Goal: Task Accomplishment & Management: Use online tool/utility

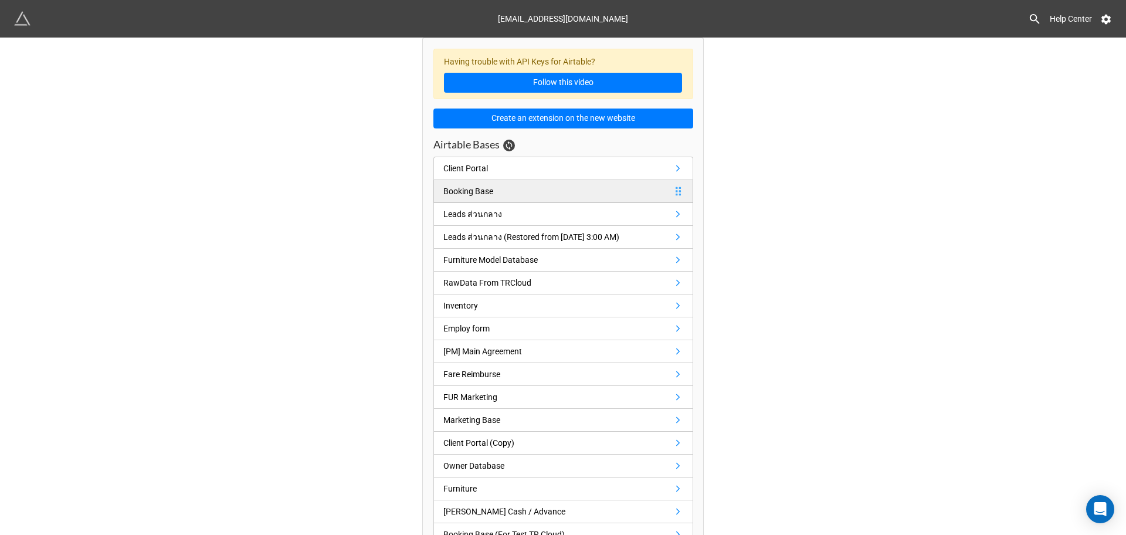
click at [486, 187] on div "Booking Base" at bounding box center [468, 191] width 50 height 13
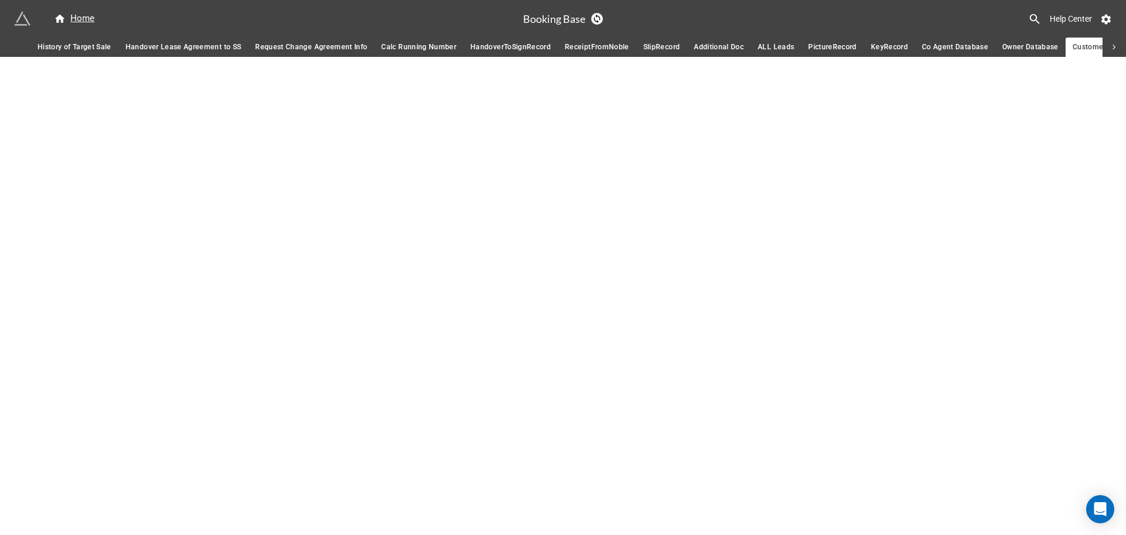
scroll to position [0, 413]
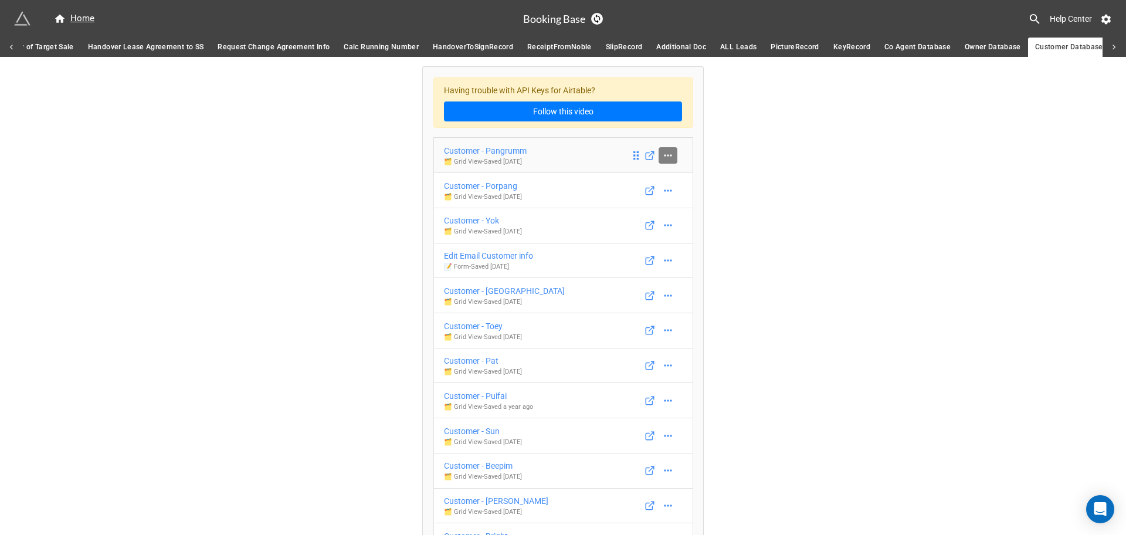
click at [666, 156] on icon at bounding box center [668, 156] width 12 height 12
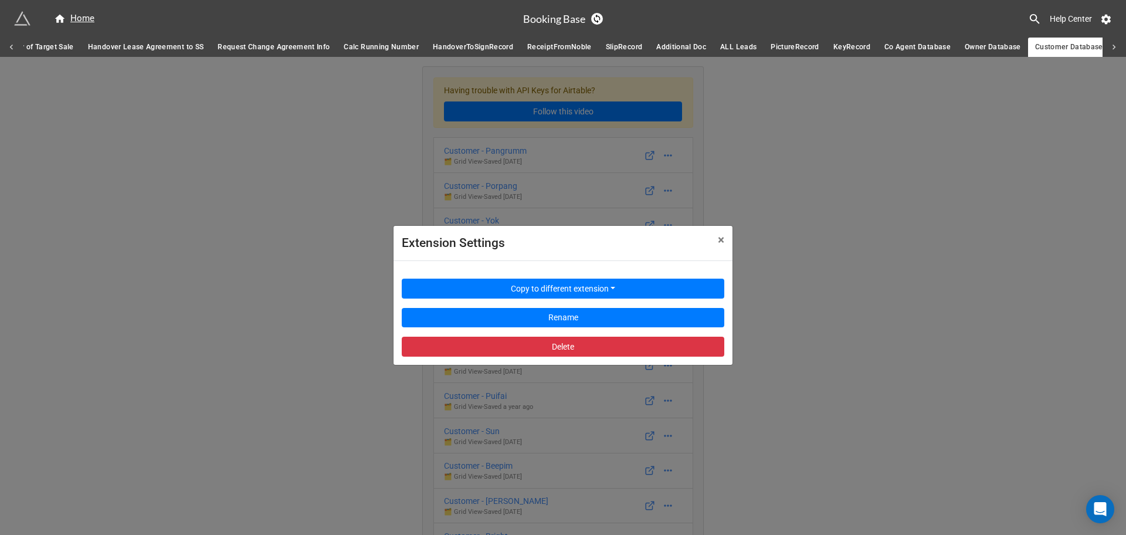
click at [838, 176] on div "Extension Settings × Close Copy to different extension Rename Delete" at bounding box center [563, 324] width 1126 height 535
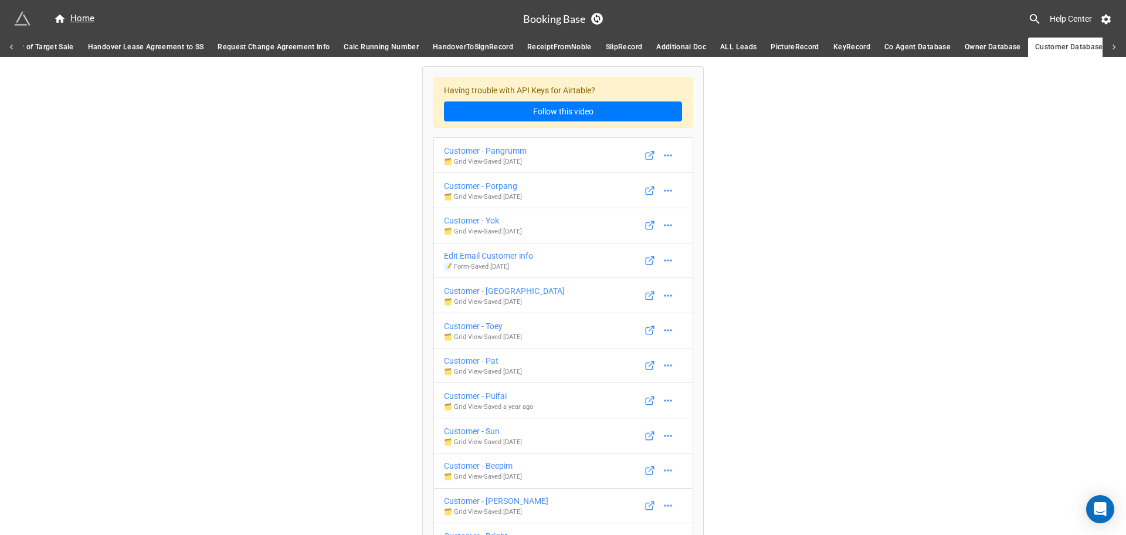
click at [885, 49] on span "Co Agent Database" at bounding box center [918, 47] width 66 height 12
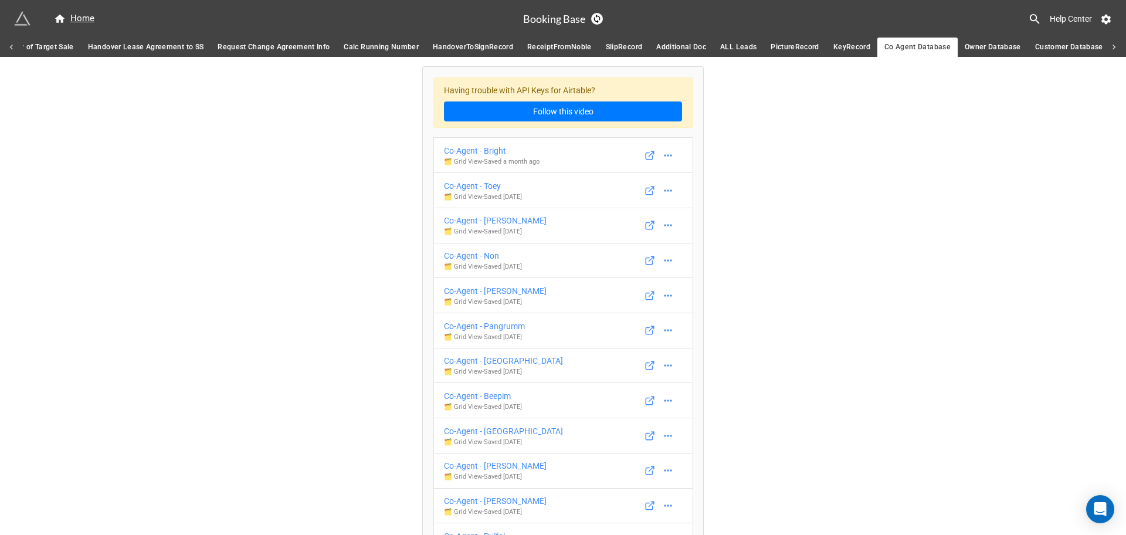
click at [503, 123] on div "Having trouble with API Keys for Airtable? Follow this video" at bounding box center [563, 102] width 260 height 51
click at [662, 151] on icon at bounding box center [668, 156] width 12 height 12
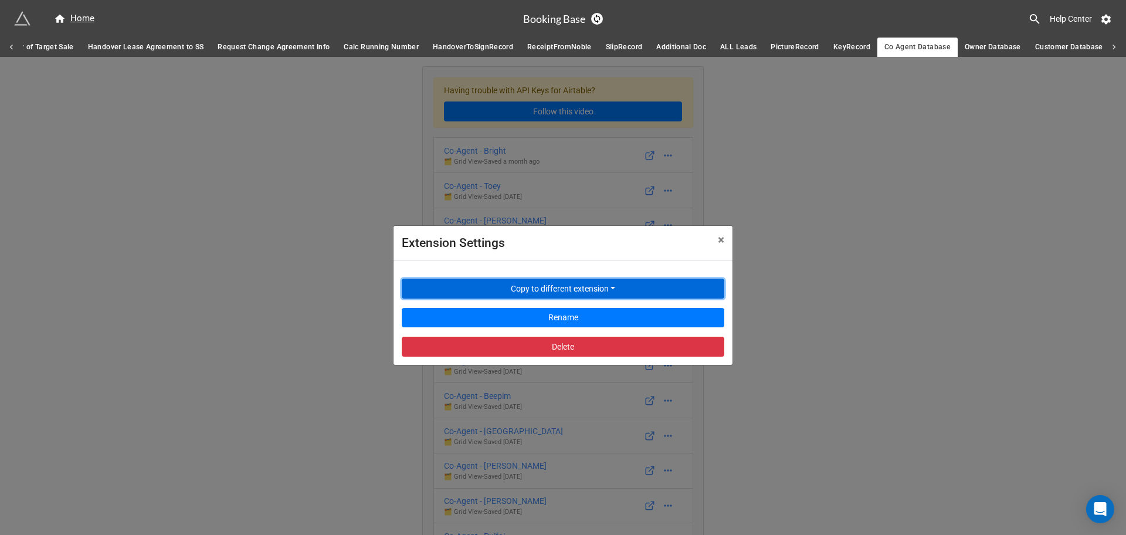
click at [570, 292] on button "Copy to different extension" at bounding box center [563, 289] width 323 height 20
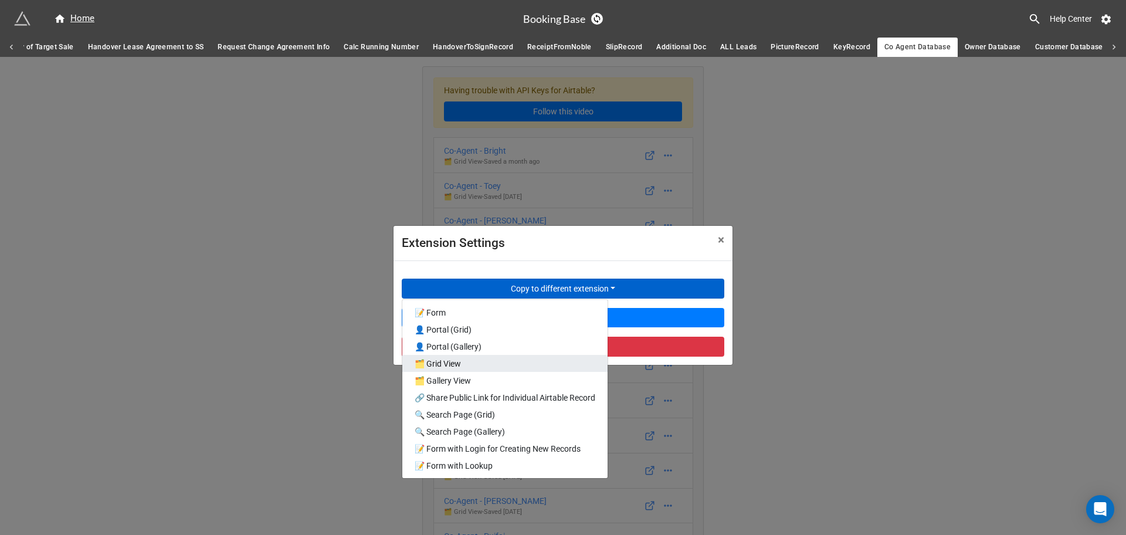
click at [517, 365] on link "🗂️ Grid View" at bounding box center [504, 363] width 205 height 17
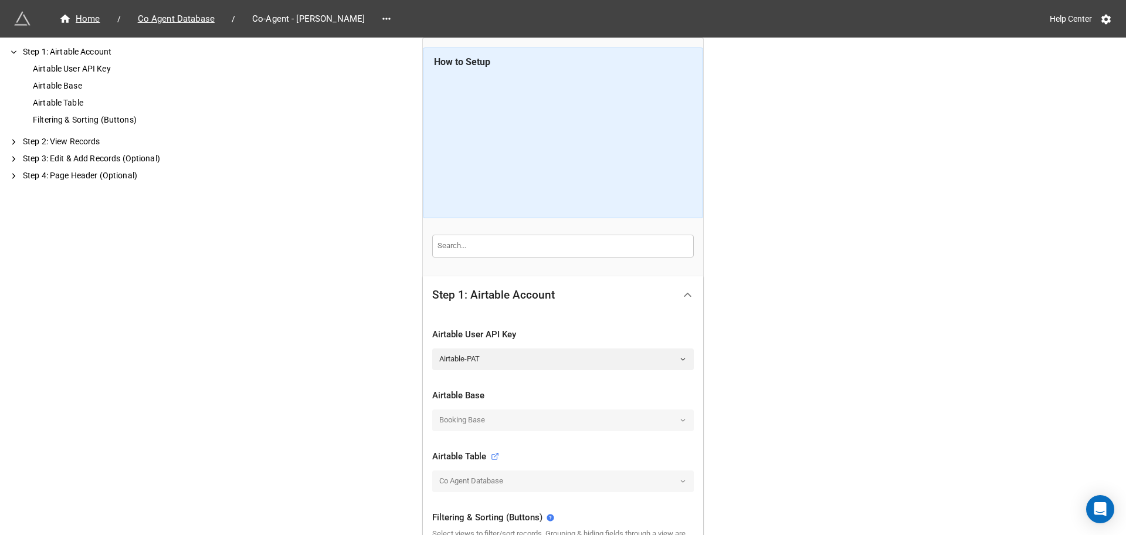
scroll to position [220, 0]
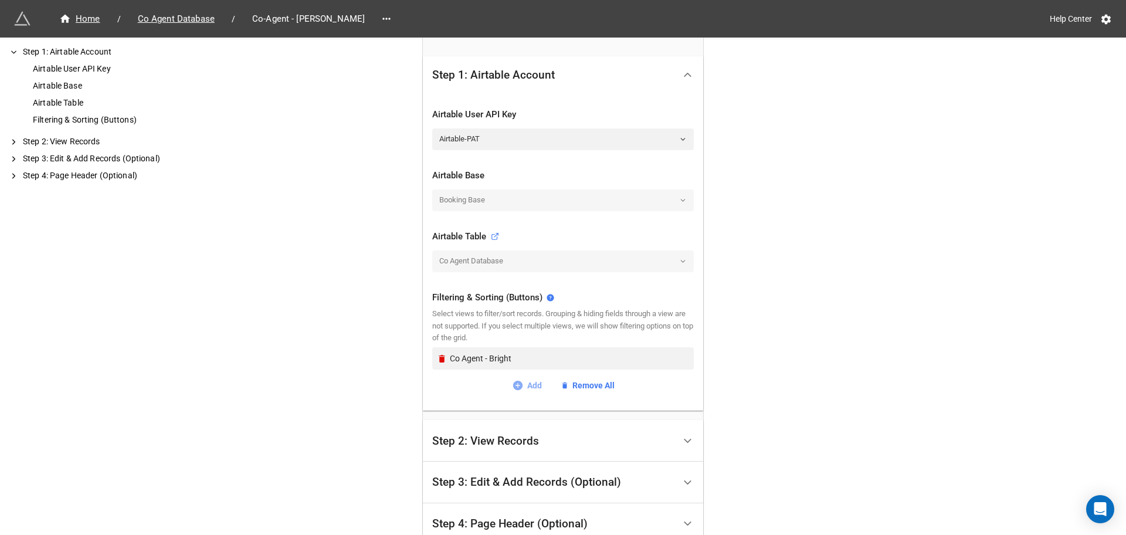
click at [530, 392] on link "Add" at bounding box center [527, 385] width 30 height 13
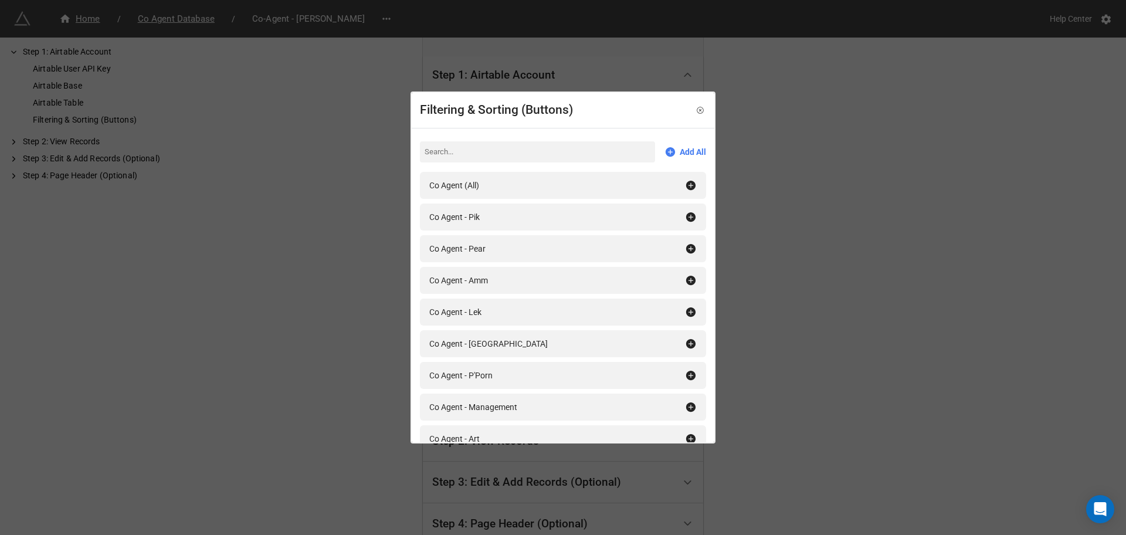
click at [536, 151] on input at bounding box center [537, 151] width 235 height 21
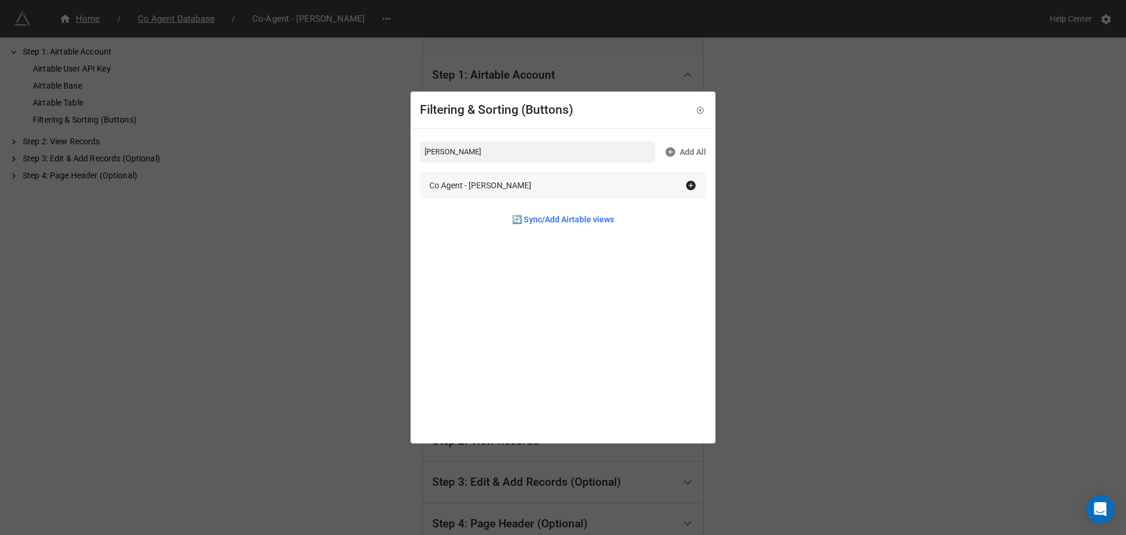
type input "Joseph"
click at [526, 179] on div "Co Agent - Joseph" at bounding box center [557, 185] width 256 height 13
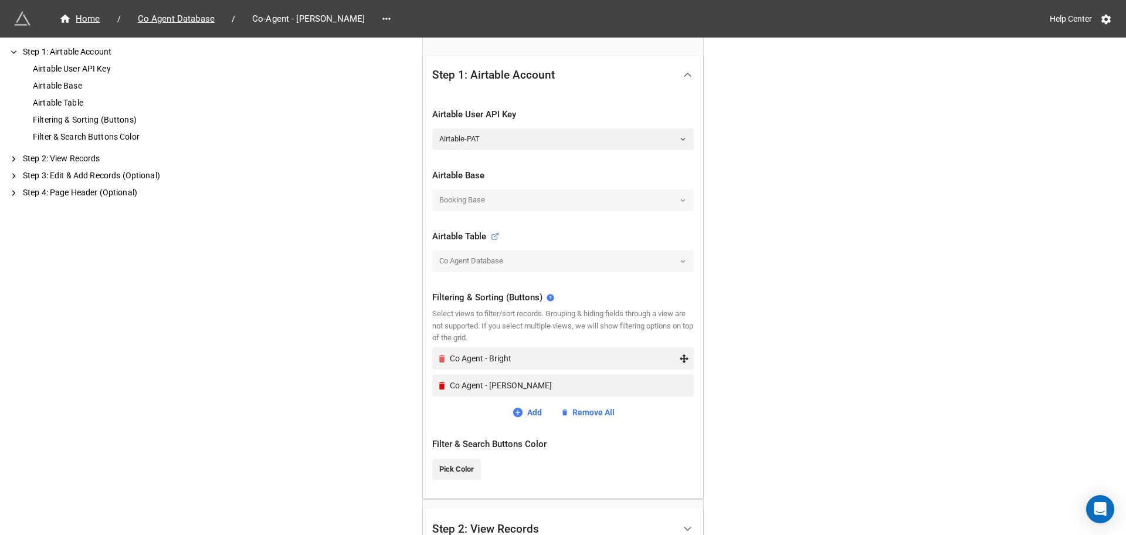
click at [439, 357] on icon "Remove" at bounding box center [442, 359] width 6 height 8
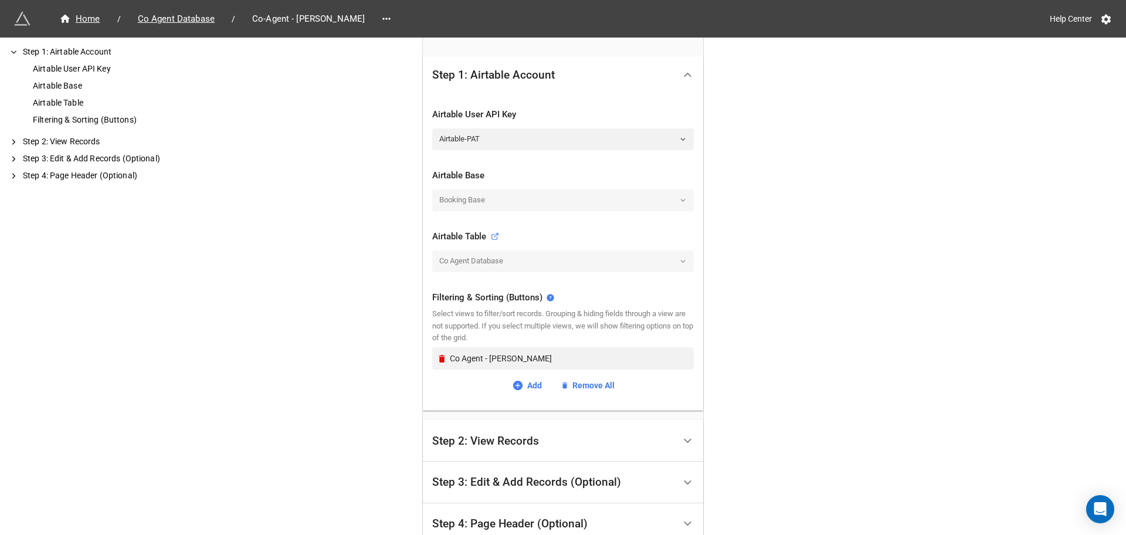
scroll to position [326, 0]
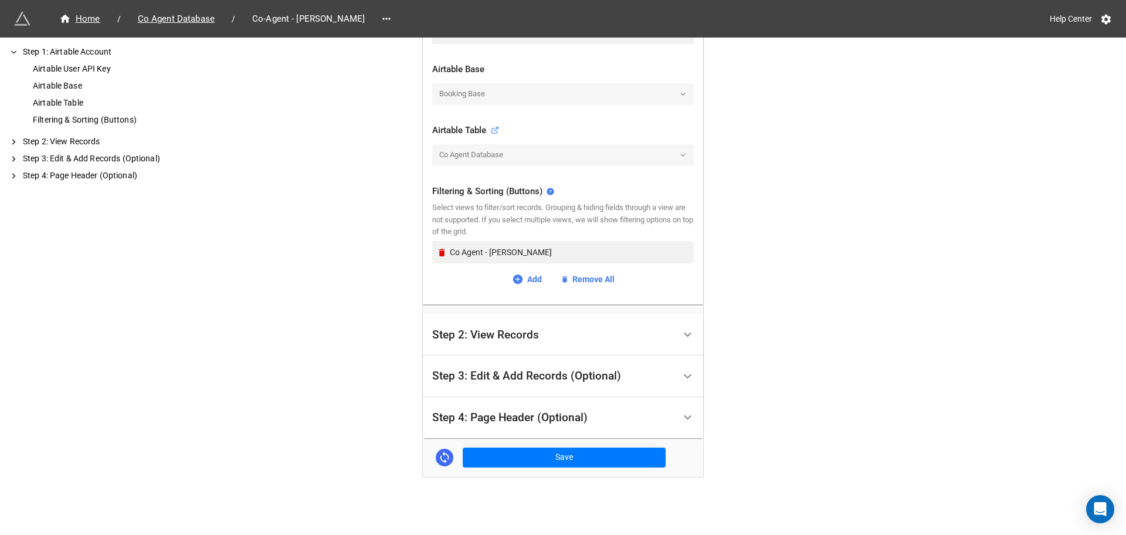
click at [497, 375] on div "Step 3: Edit & Add Records (Optional)" at bounding box center [526, 376] width 189 height 12
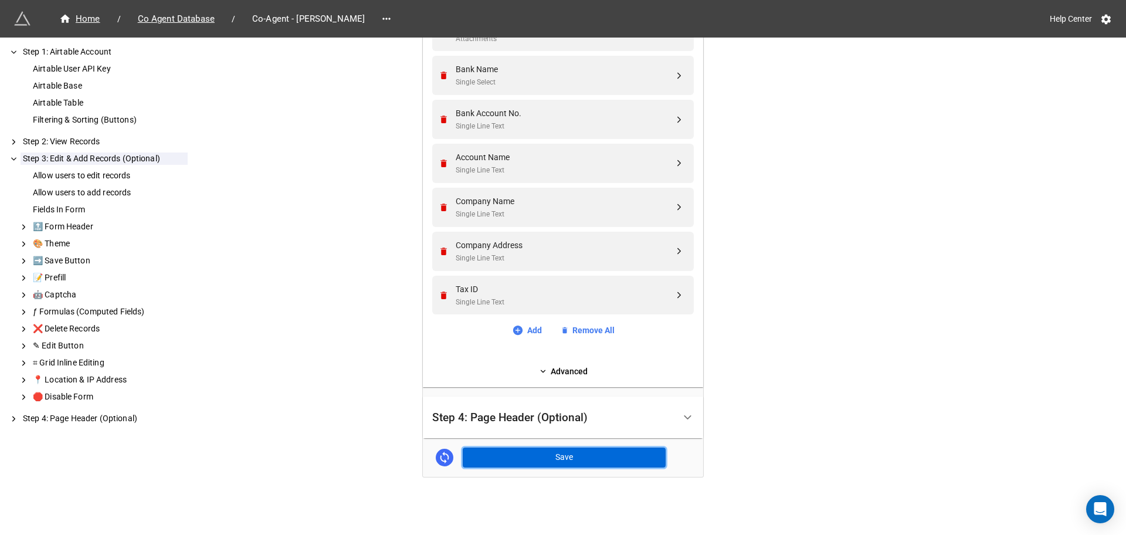
click at [553, 463] on button "Save" at bounding box center [564, 458] width 203 height 20
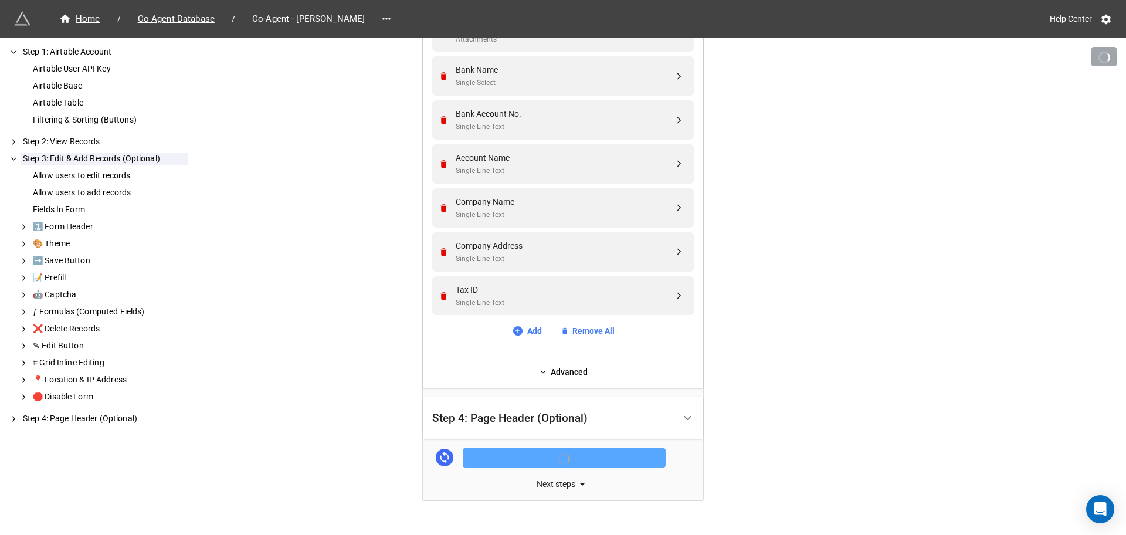
scroll to position [719, 0]
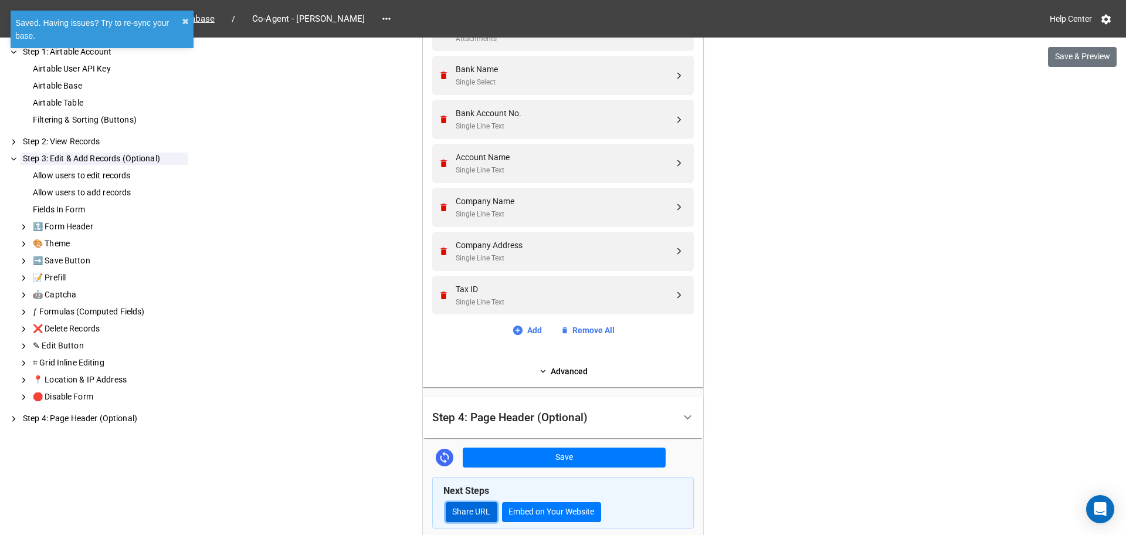
click at [468, 519] on link "Share URL" at bounding box center [472, 512] width 52 height 20
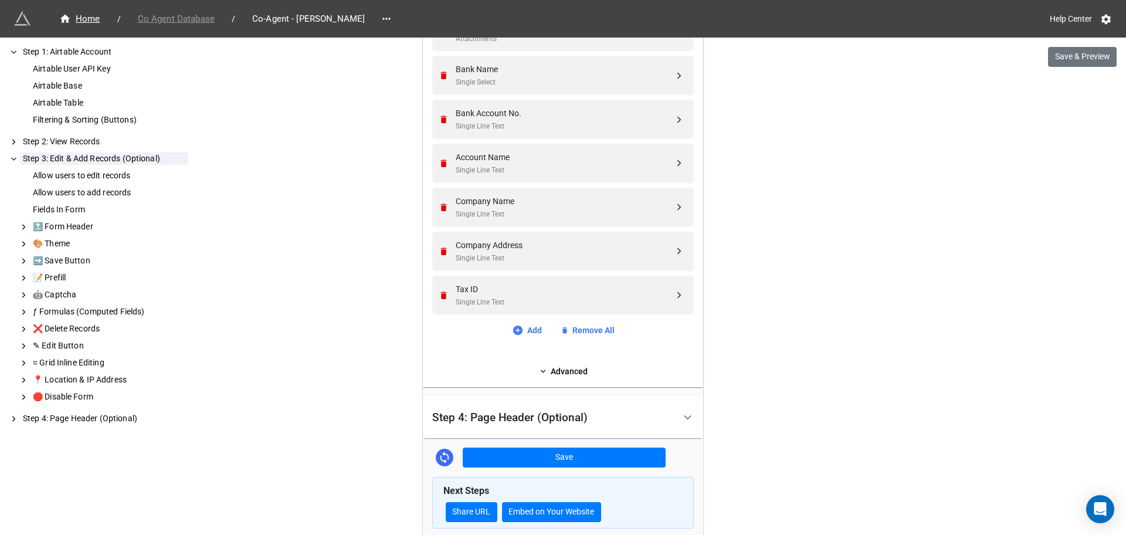
click at [208, 20] on span "Co Agent Database" at bounding box center [176, 18] width 91 height 13
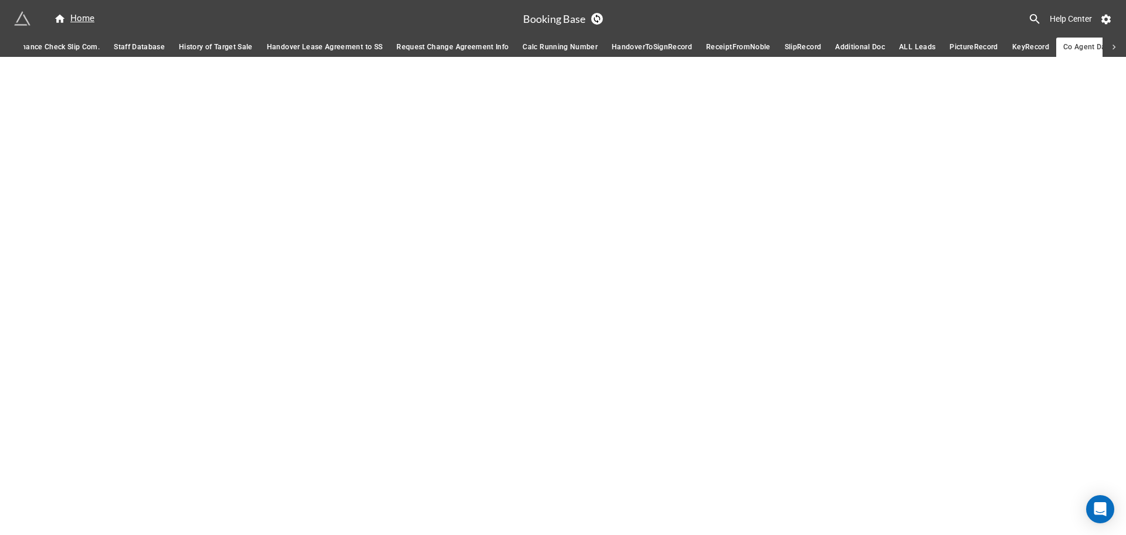
scroll to position [0, 258]
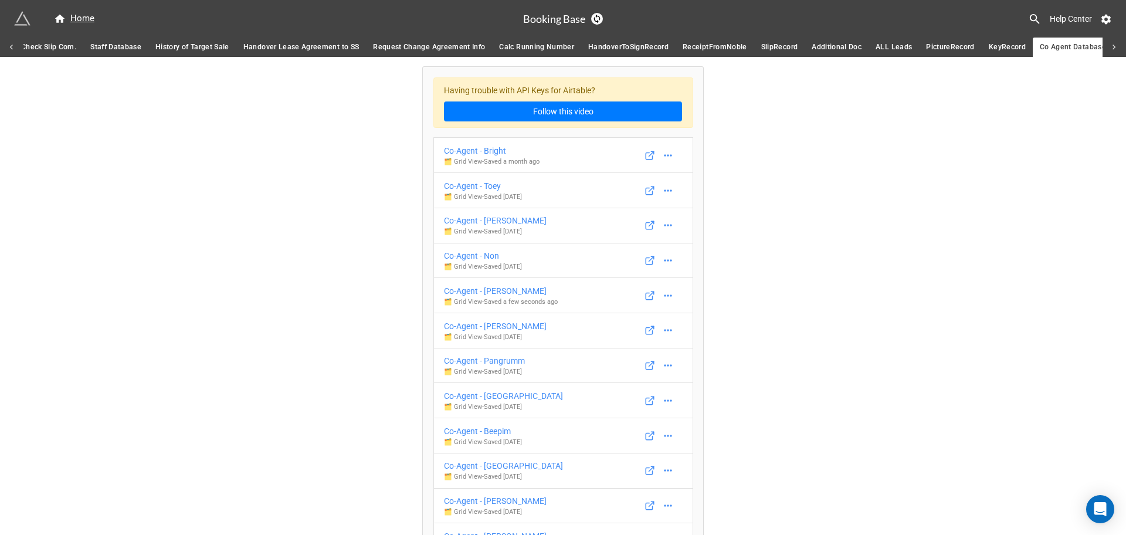
click at [1110, 46] on icon at bounding box center [1114, 47] width 11 height 11
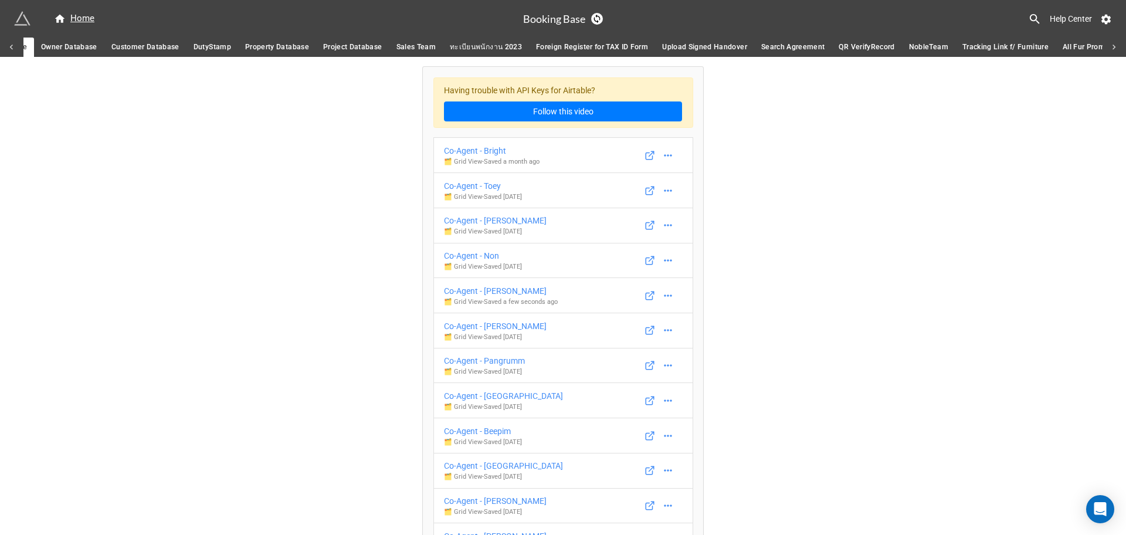
click at [61, 42] on span "Owner Database" at bounding box center [69, 47] width 56 height 12
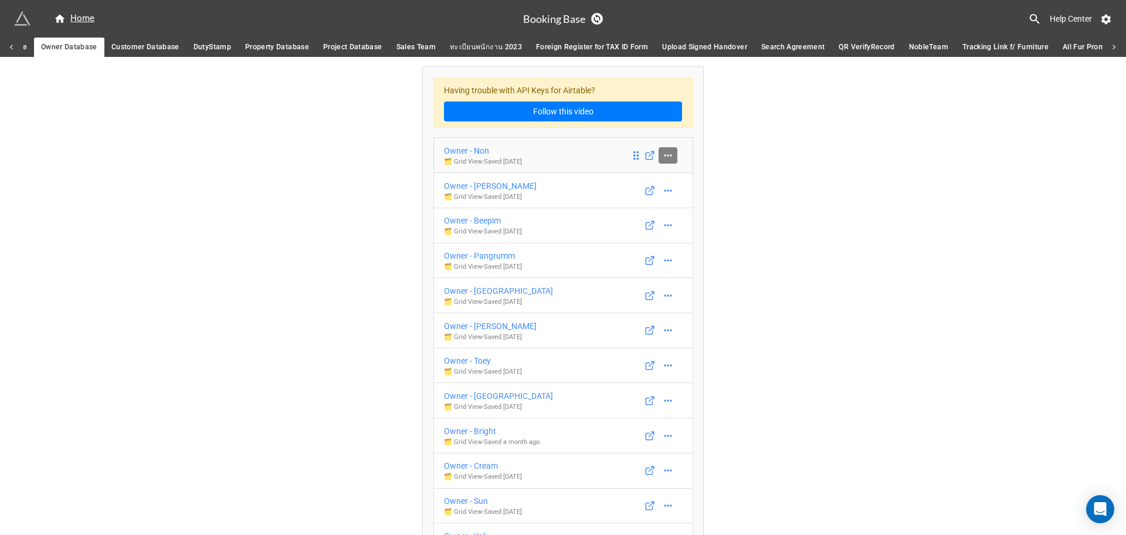
click at [669, 160] on icon at bounding box center [668, 156] width 12 height 12
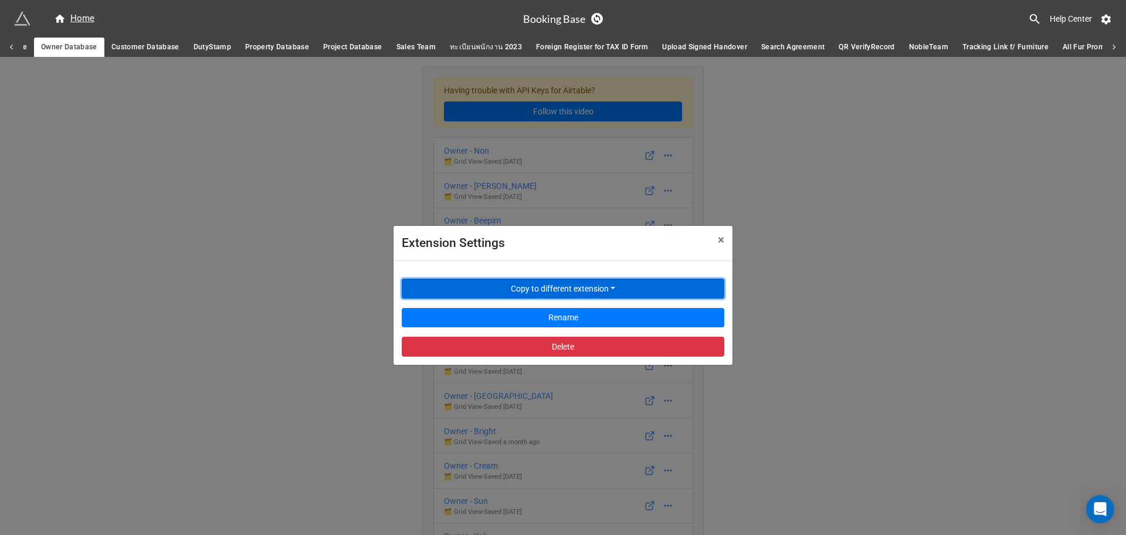
click at [546, 292] on button "Copy to different extension" at bounding box center [563, 289] width 323 height 20
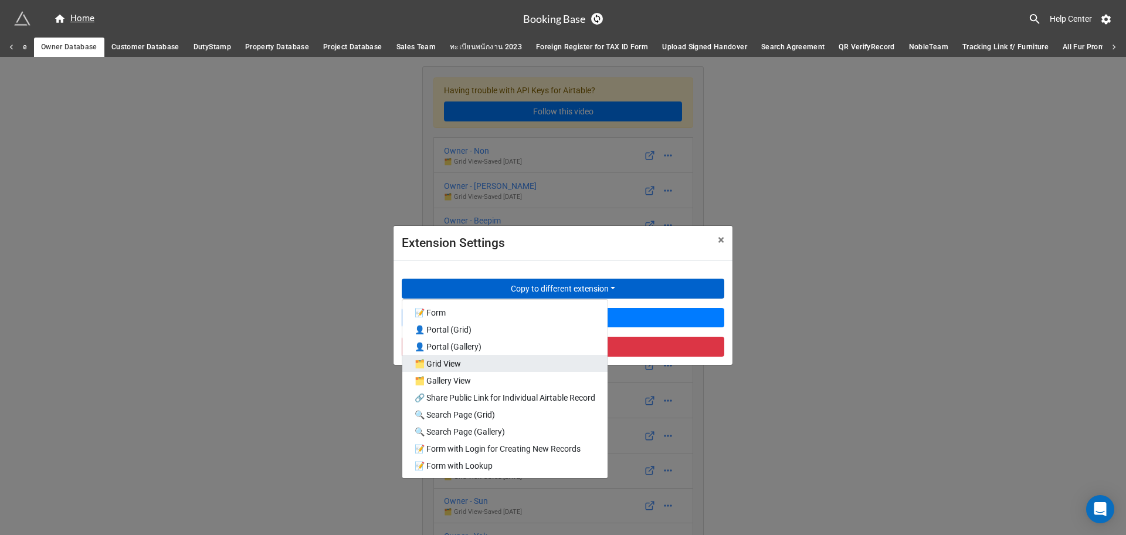
click at [488, 368] on link "🗂️ Grid View" at bounding box center [504, 363] width 205 height 17
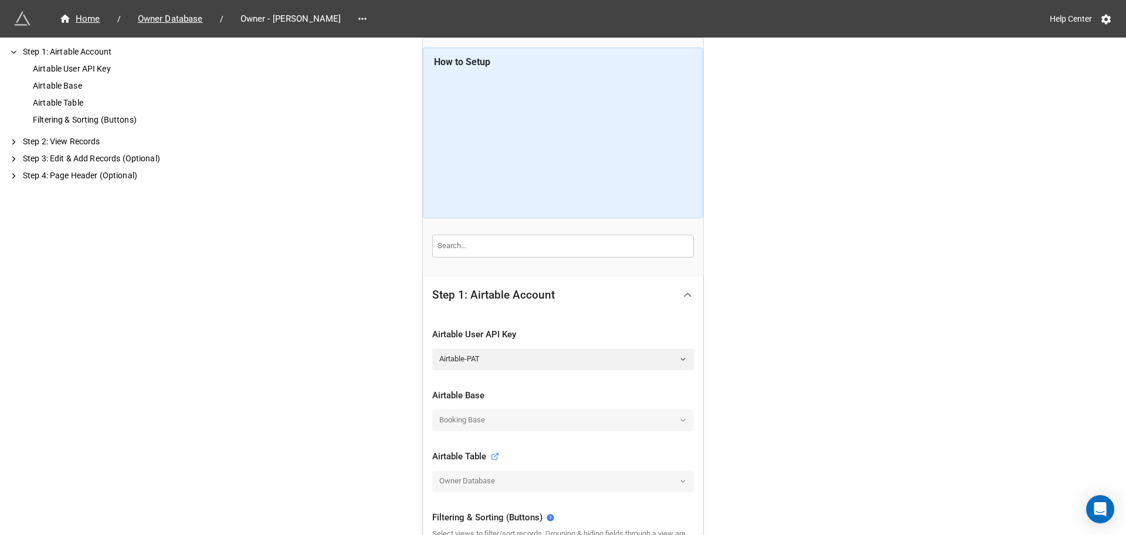
scroll to position [326, 0]
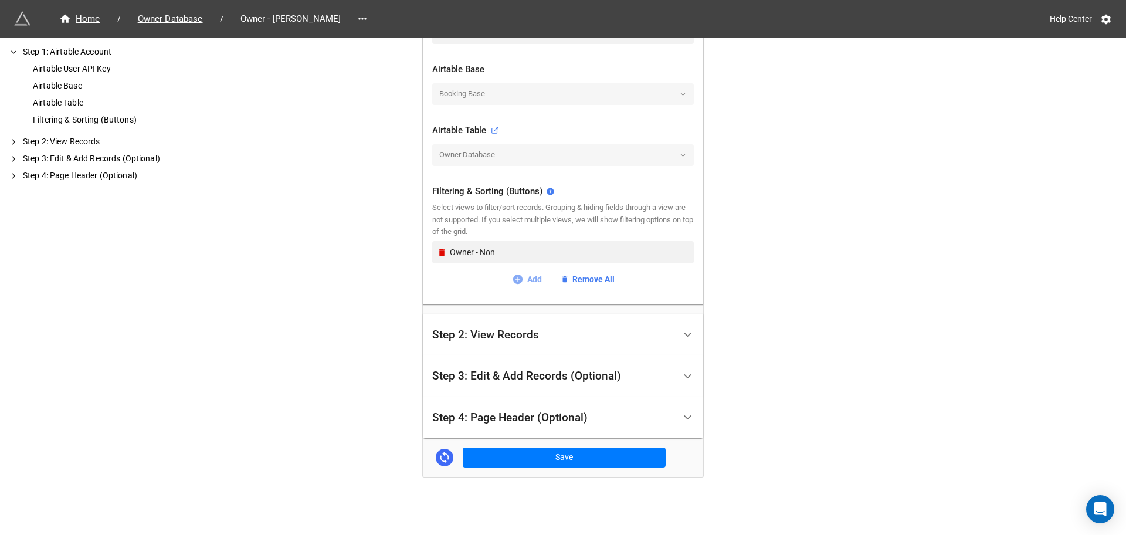
click at [524, 279] on link "Add" at bounding box center [527, 279] width 30 height 13
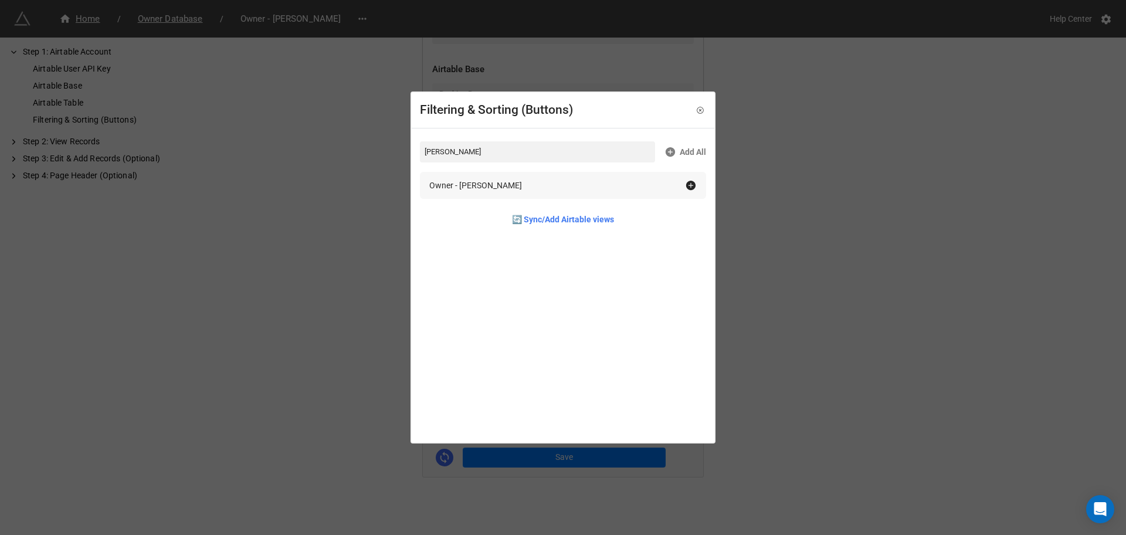
type input "jos"
click at [592, 179] on div "Owner - Joseph" at bounding box center [557, 185] width 256 height 13
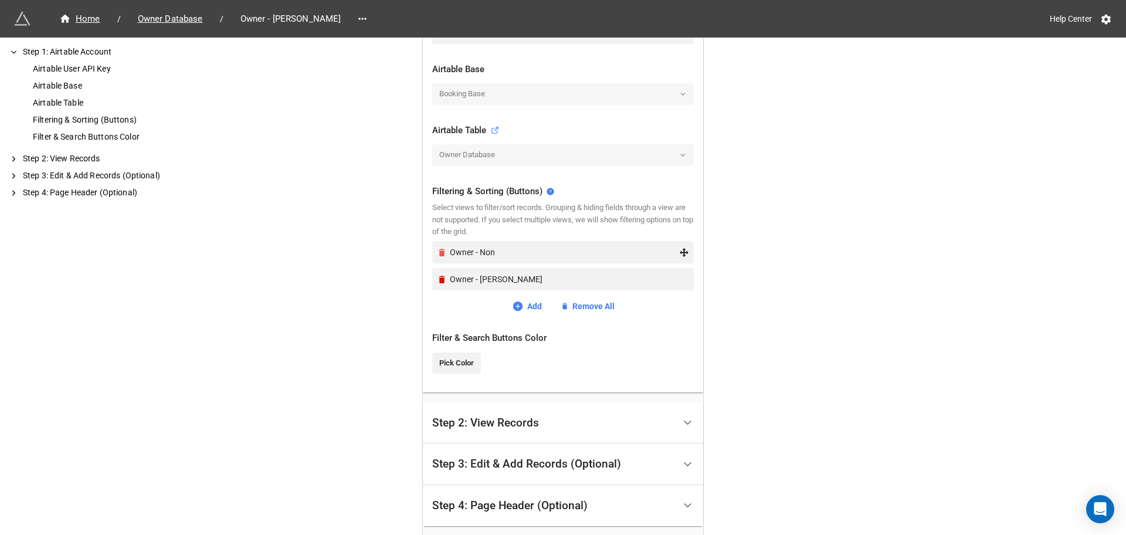
click at [439, 256] on icon "Remove" at bounding box center [442, 253] width 6 height 8
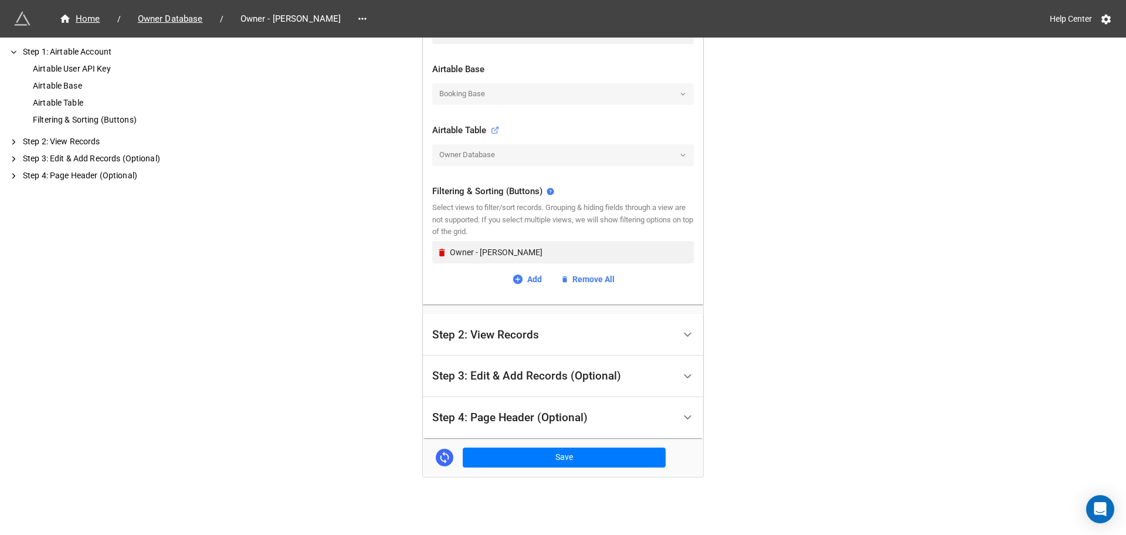
click at [483, 375] on div "Step 3: Edit & Add Records (Optional)" at bounding box center [526, 376] width 189 height 12
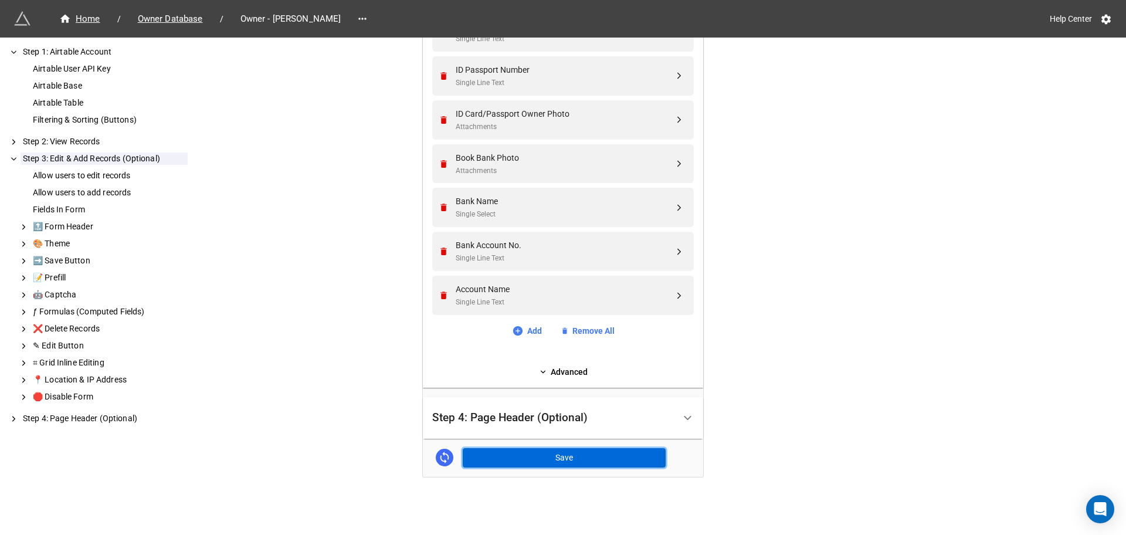
click at [526, 460] on button "Save" at bounding box center [564, 458] width 203 height 20
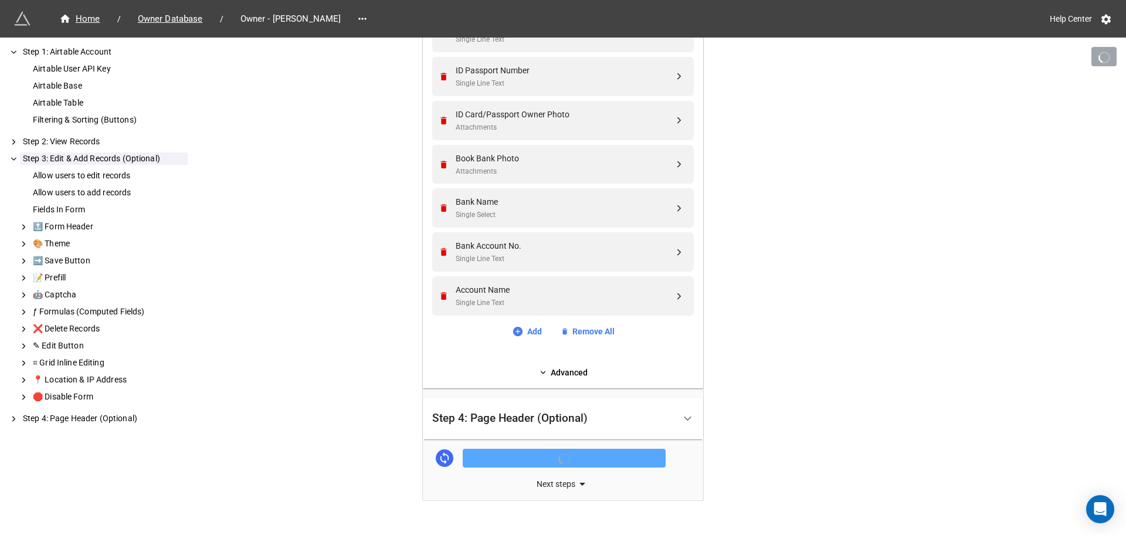
scroll to position [850, 0]
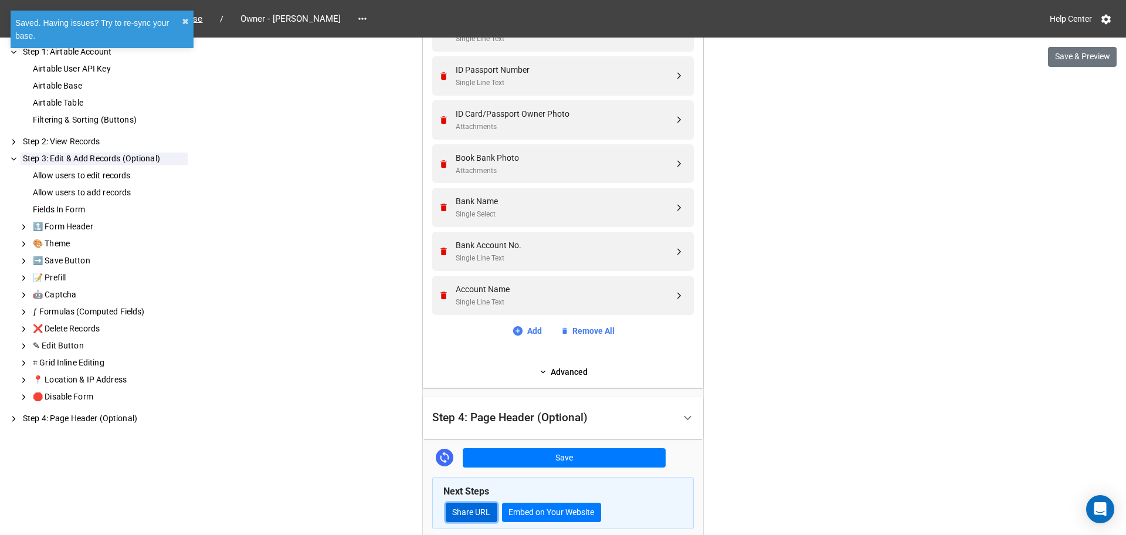
click at [479, 516] on link "Share URL" at bounding box center [472, 513] width 52 height 20
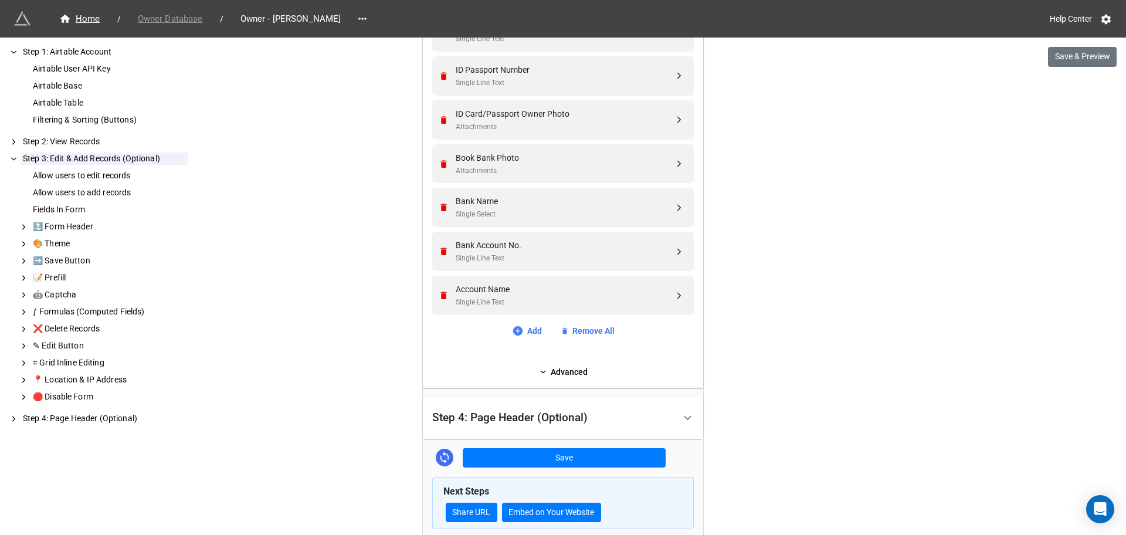
click at [178, 15] on span "Owner Database" at bounding box center [170, 18] width 79 height 13
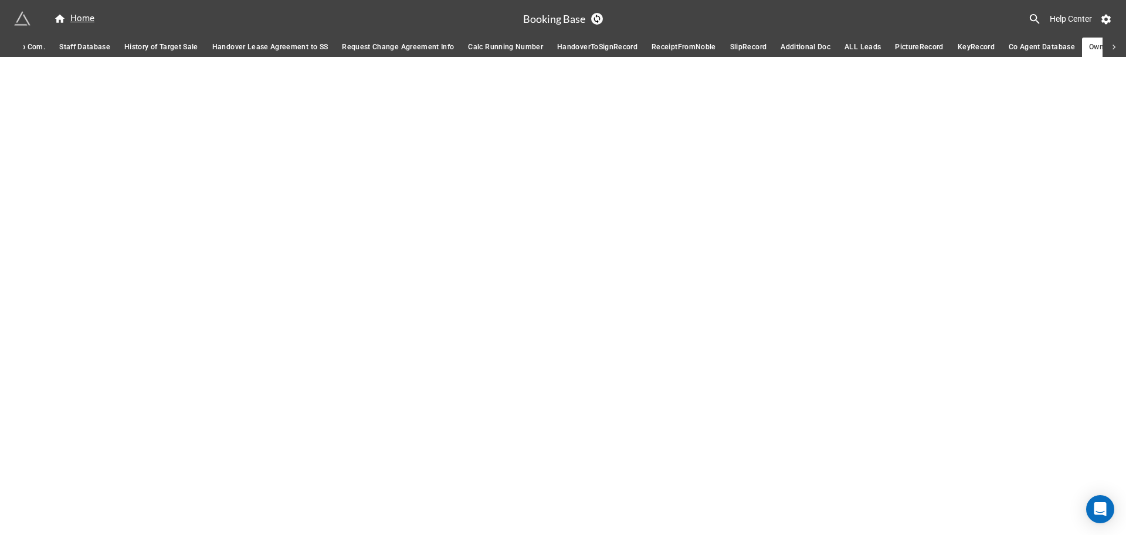
scroll to position [0, 327]
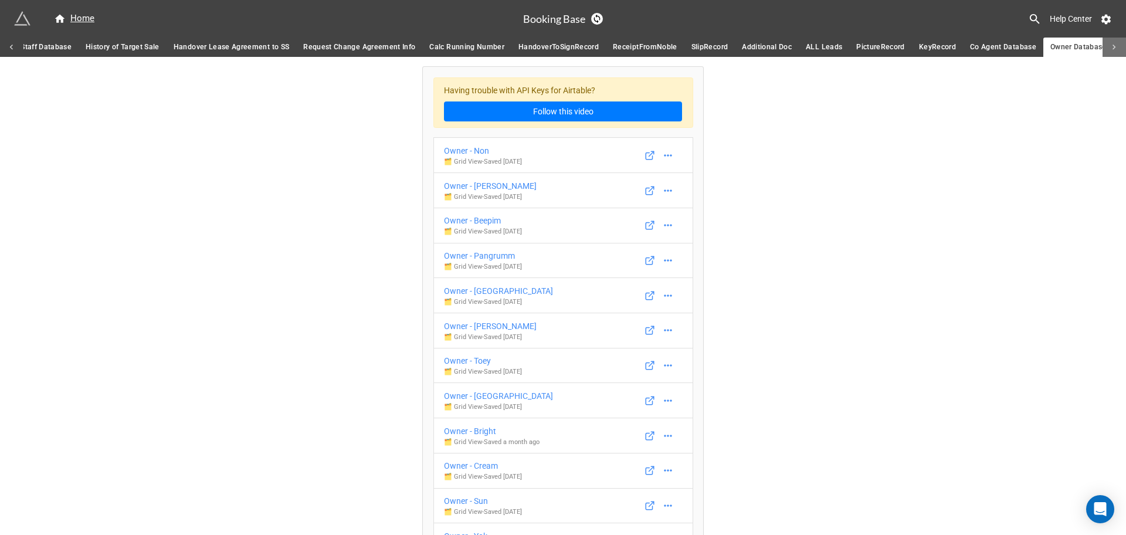
drag, startPoint x: 1110, startPoint y: 44, endPoint x: 277, endPoint y: 106, distance: 834.7
click at [1110, 45] on icon at bounding box center [1114, 47] width 11 height 11
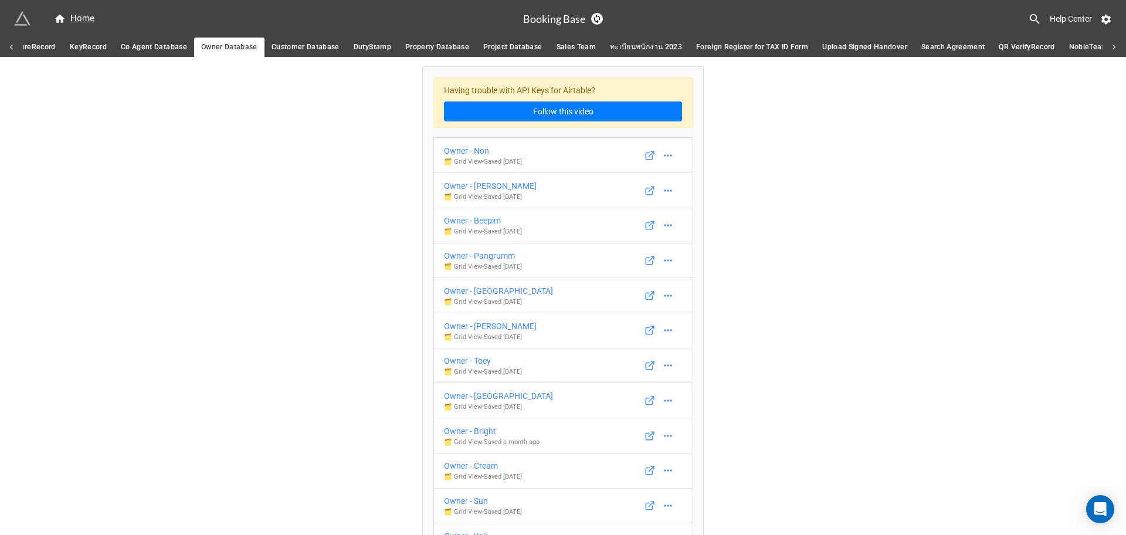
scroll to position [0, 1407]
click at [73, 53] on span "Customer Database" at bounding box center [76, 47] width 68 height 12
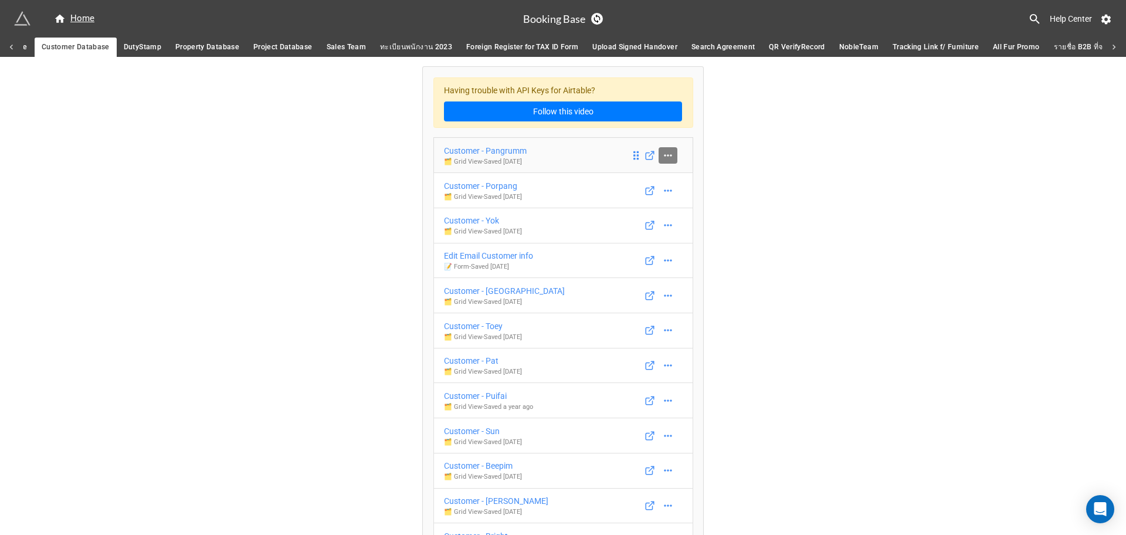
click at [669, 157] on icon at bounding box center [668, 156] width 12 height 12
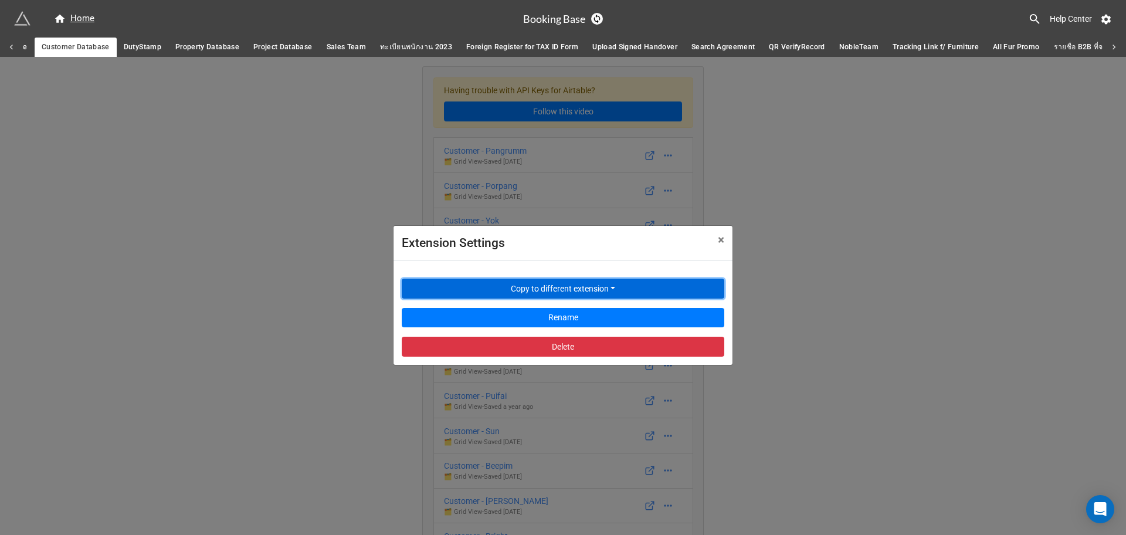
click at [566, 284] on button "Copy to different extension" at bounding box center [563, 289] width 323 height 20
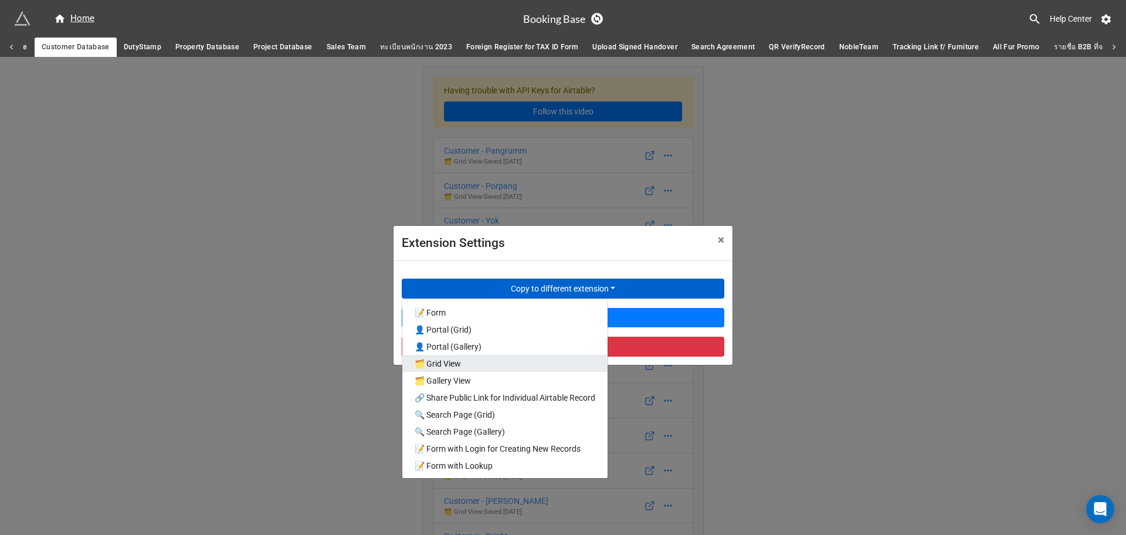
click at [509, 361] on link "🗂️ Grid View" at bounding box center [504, 363] width 205 height 17
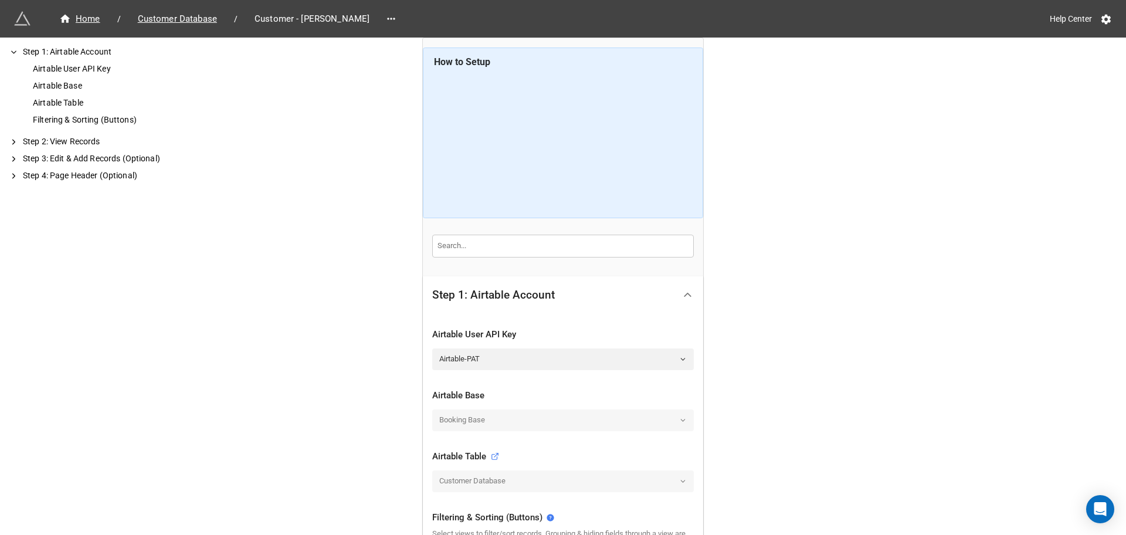
scroll to position [147, 0]
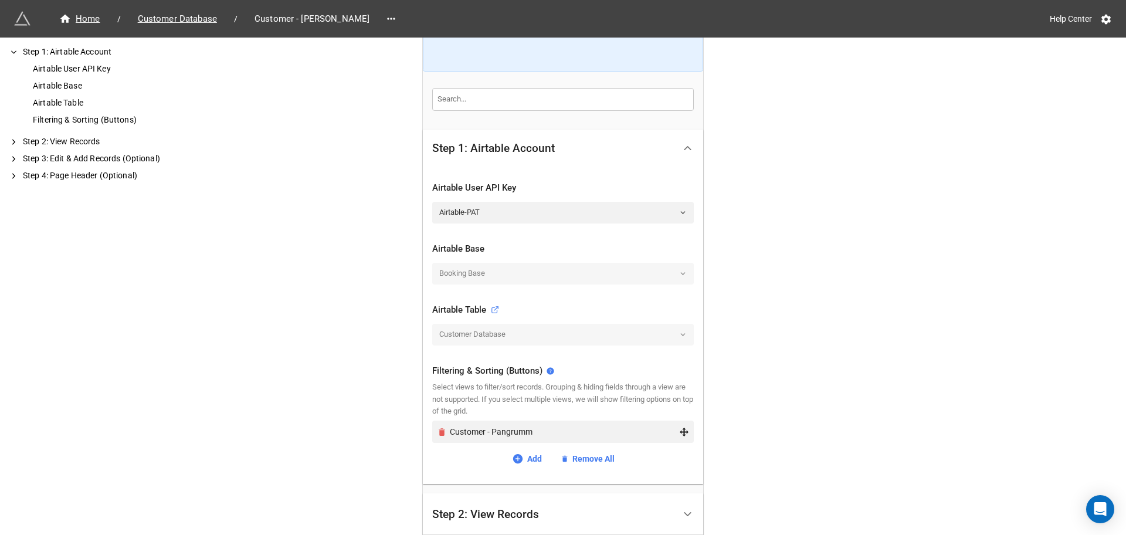
click at [439, 430] on icon "Remove" at bounding box center [442, 432] width 6 height 8
click at [513, 436] on link "Add view" at bounding box center [563, 435] width 262 height 21
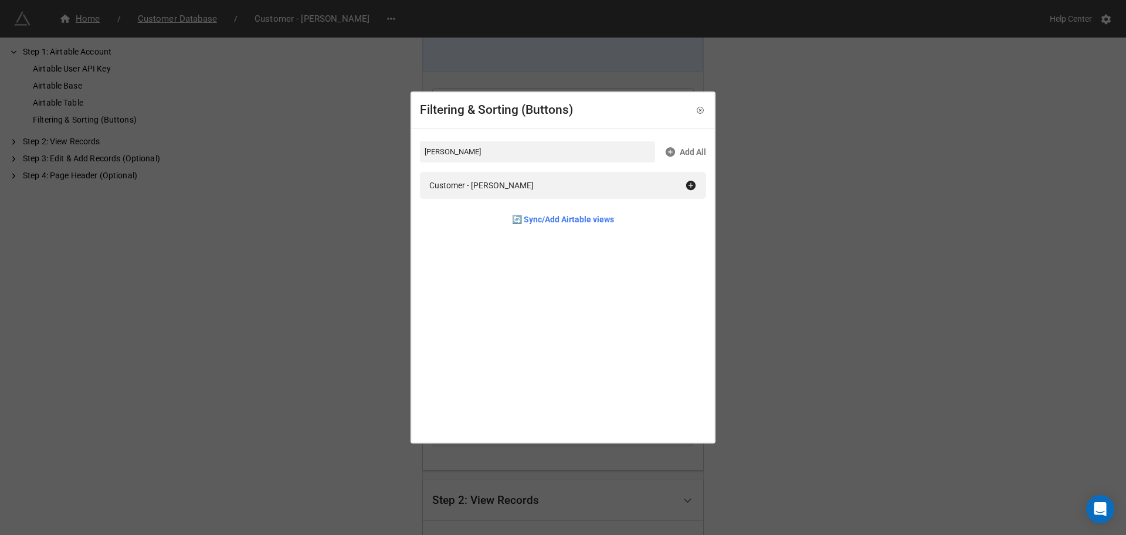
type input "[PERSON_NAME]"
click at [501, 195] on div "Customer - [PERSON_NAME]" at bounding box center [563, 185] width 286 height 27
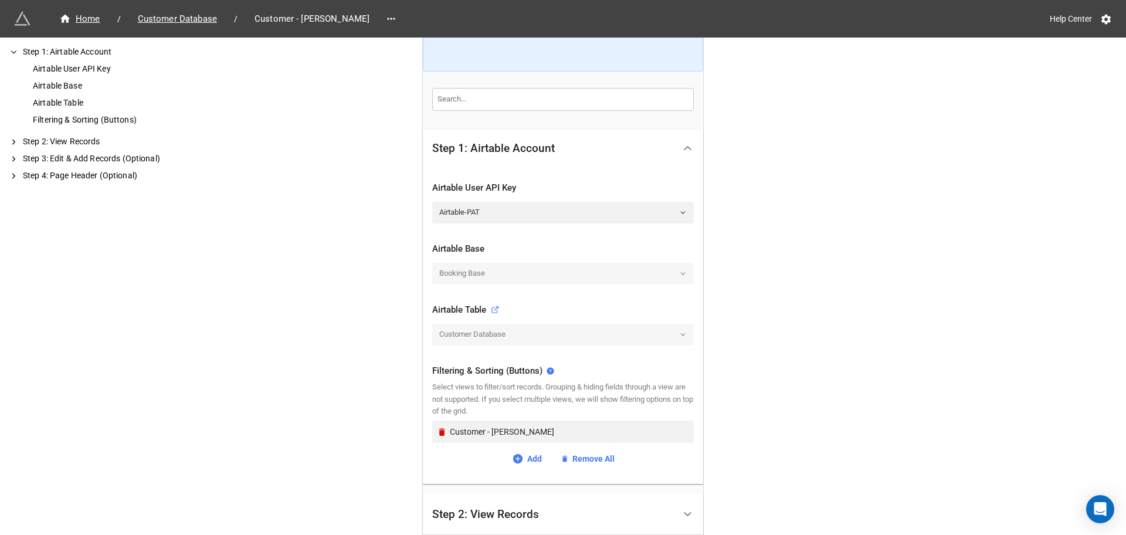
click at [988, 253] on div "Home / Customer Database / Customer - Joseph Help Center How to Setup Step 1: A…" at bounding box center [563, 283] width 1126 height 861
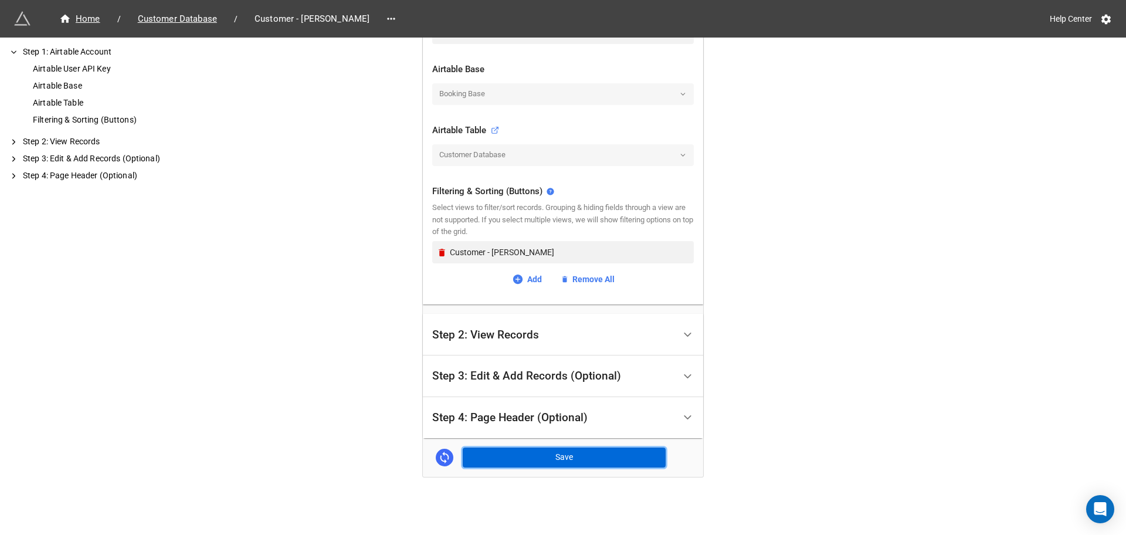
click at [536, 455] on button "Save" at bounding box center [564, 458] width 203 height 20
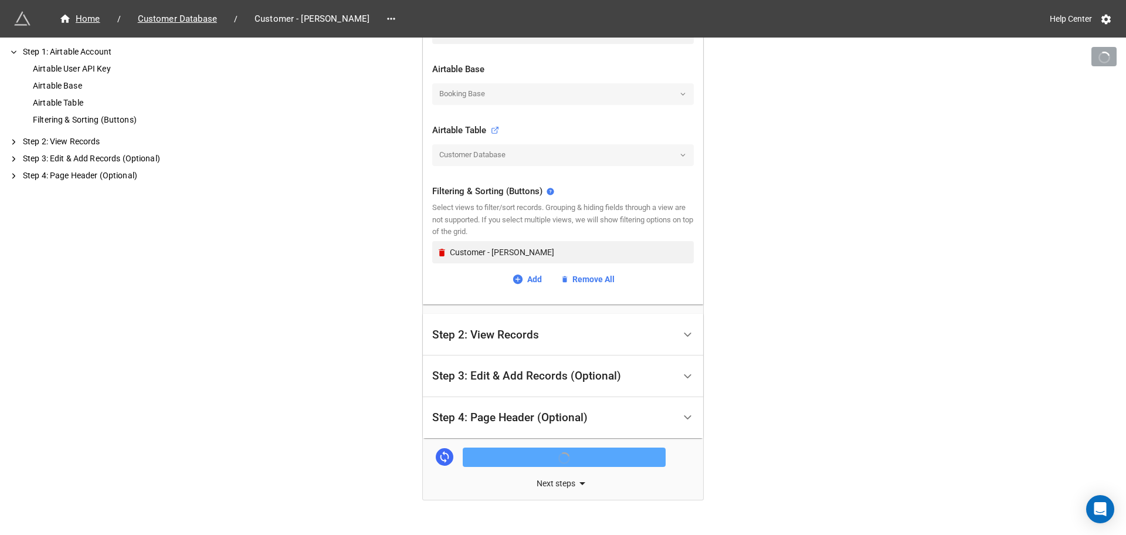
scroll to position [349, 0]
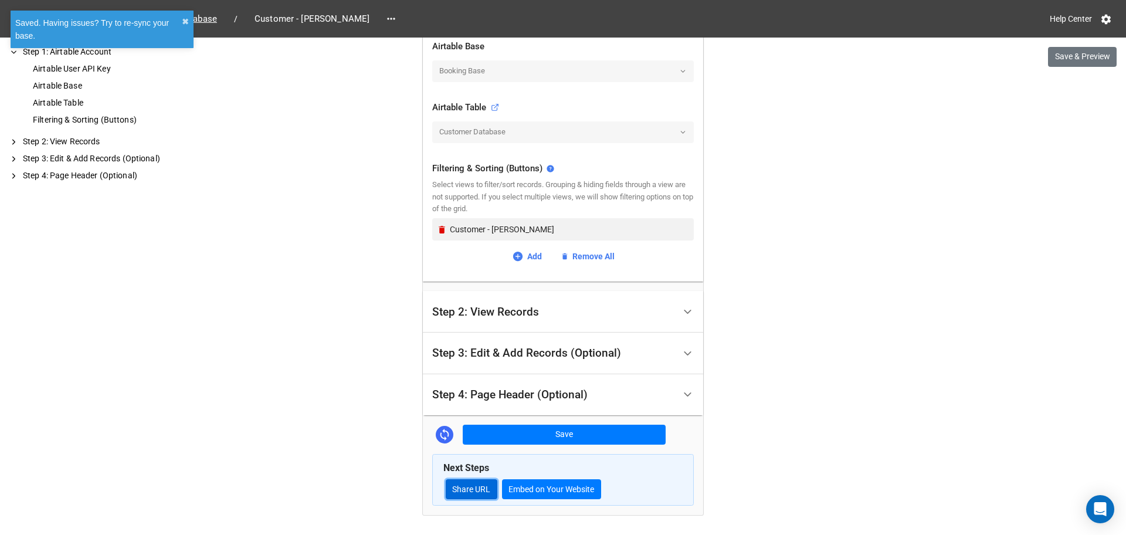
click at [479, 494] on link "Share URL" at bounding box center [472, 489] width 52 height 20
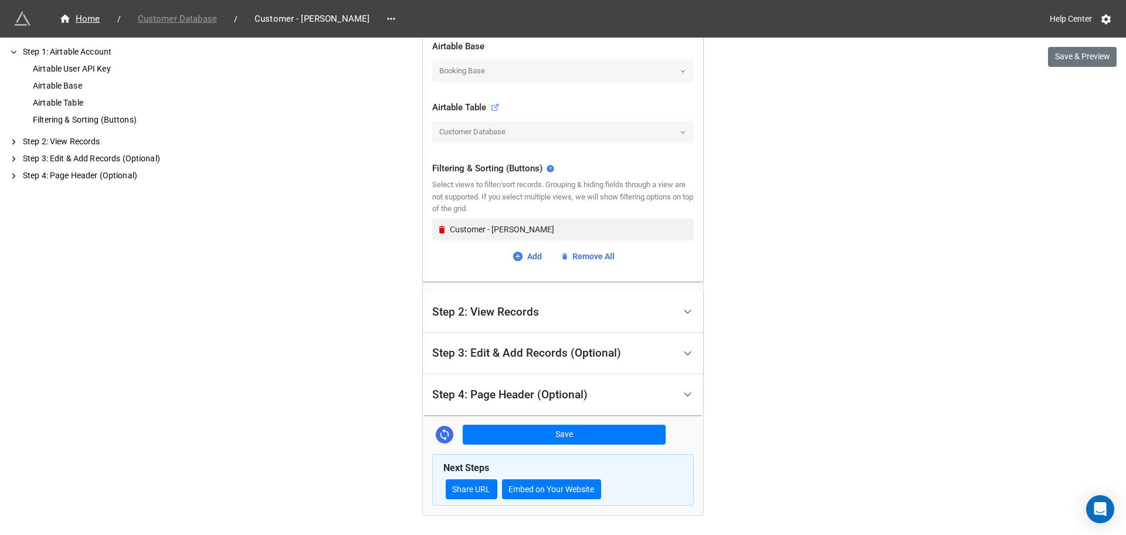
click at [177, 18] on span "Customer Database" at bounding box center [177, 18] width 93 height 13
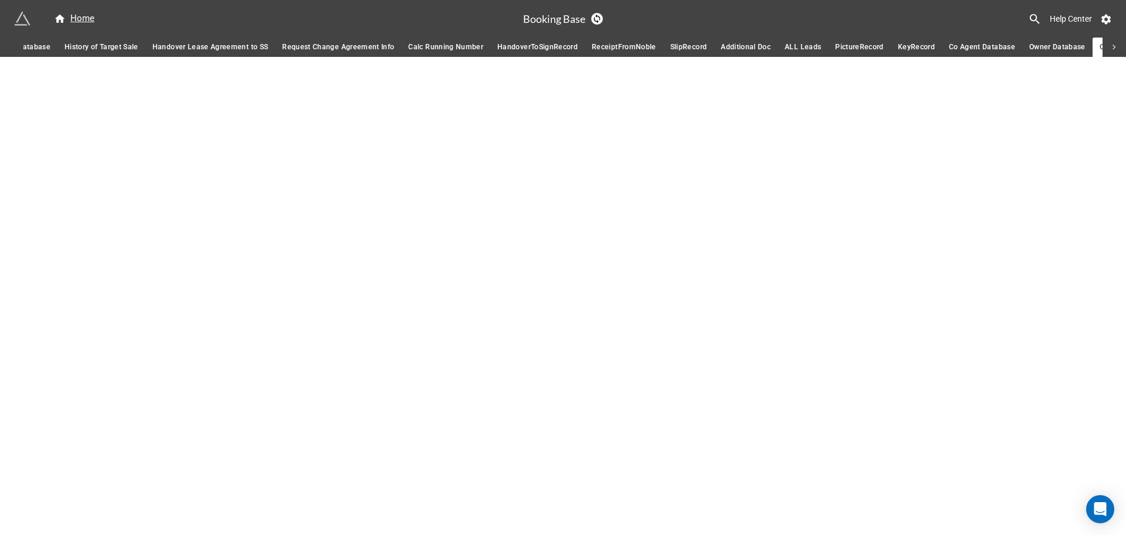
scroll to position [0, 408]
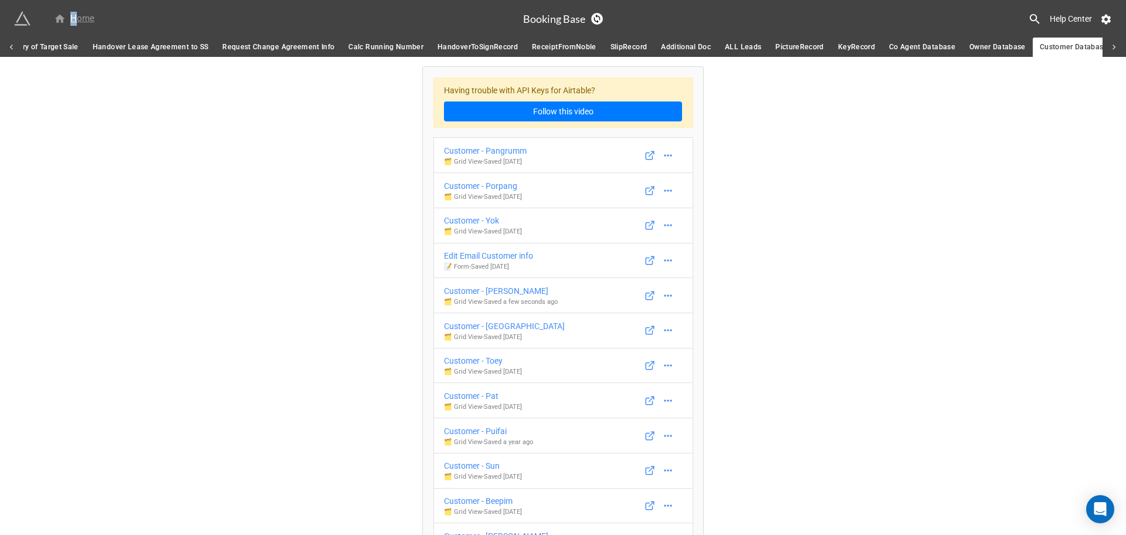
drag, startPoint x: 67, startPoint y: 26, endPoint x: 84, endPoint y: 21, distance: 18.5
click at [78, 24] on div "Home" at bounding box center [268, 18] width 509 height 21
click at [84, 21] on div "Home" at bounding box center [74, 19] width 40 height 14
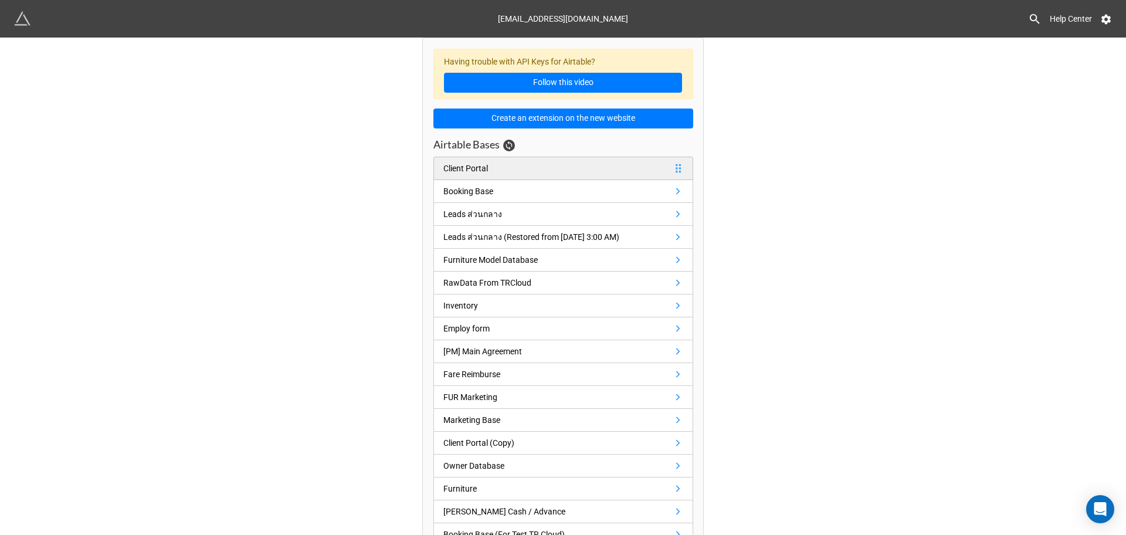
click at [549, 162] on link "Client Portal" at bounding box center [563, 168] width 260 height 23
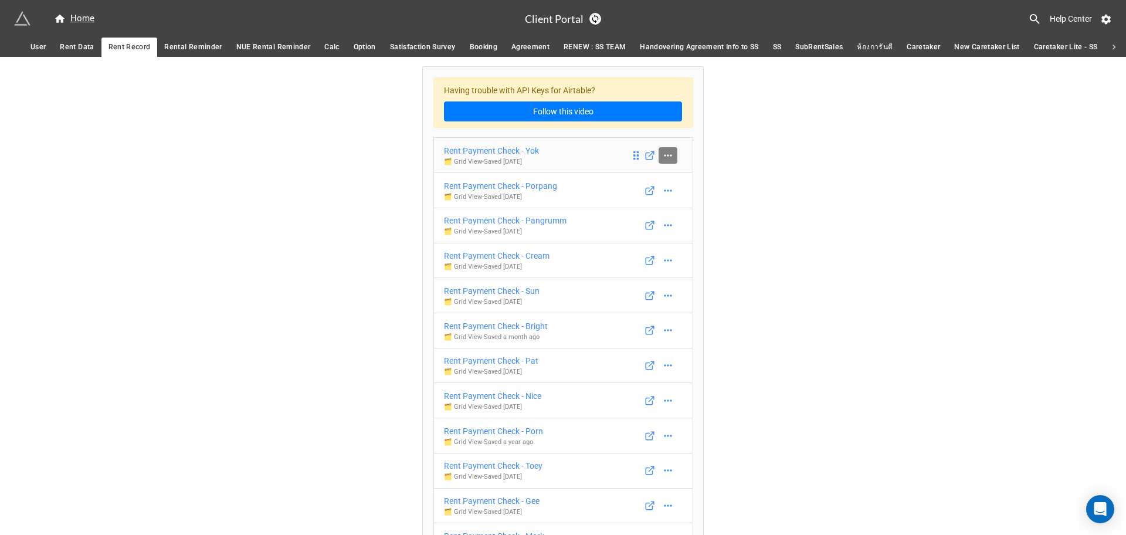
click at [663, 157] on icon at bounding box center [668, 156] width 12 height 12
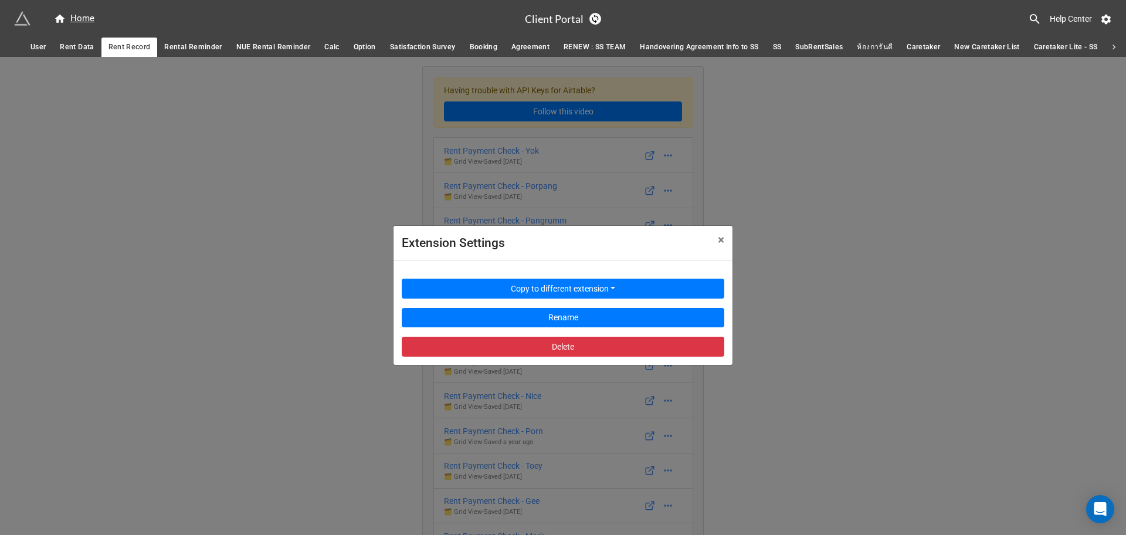
click at [558, 273] on div "Copy to different extension Rename Delete" at bounding box center [563, 312] width 323 height 87
click at [558, 277] on div "Copy to different extension Rename Delete" at bounding box center [563, 312] width 323 height 87
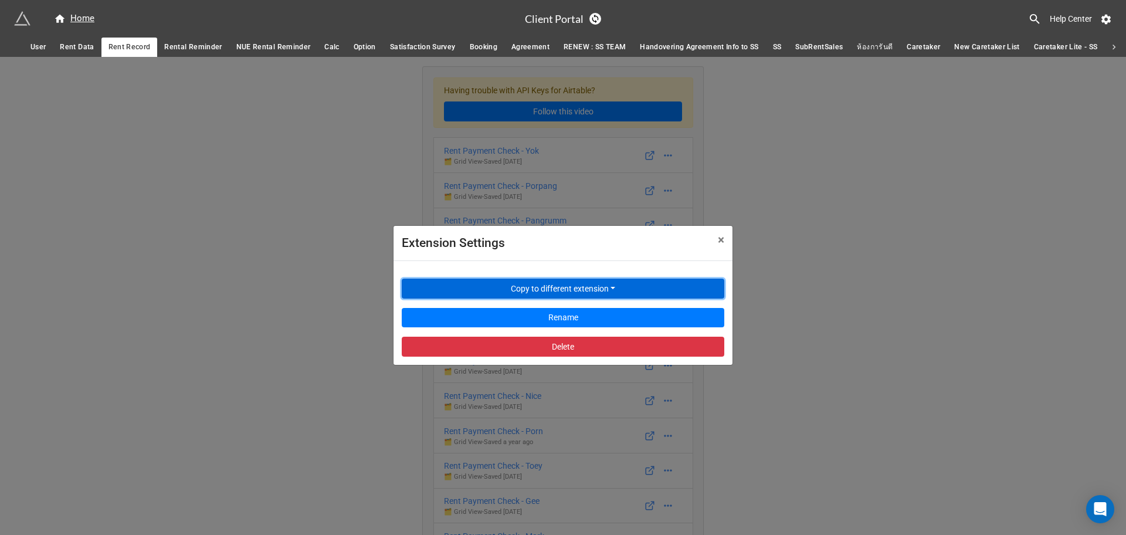
click at [560, 286] on button "Copy to different extension" at bounding box center [563, 289] width 323 height 20
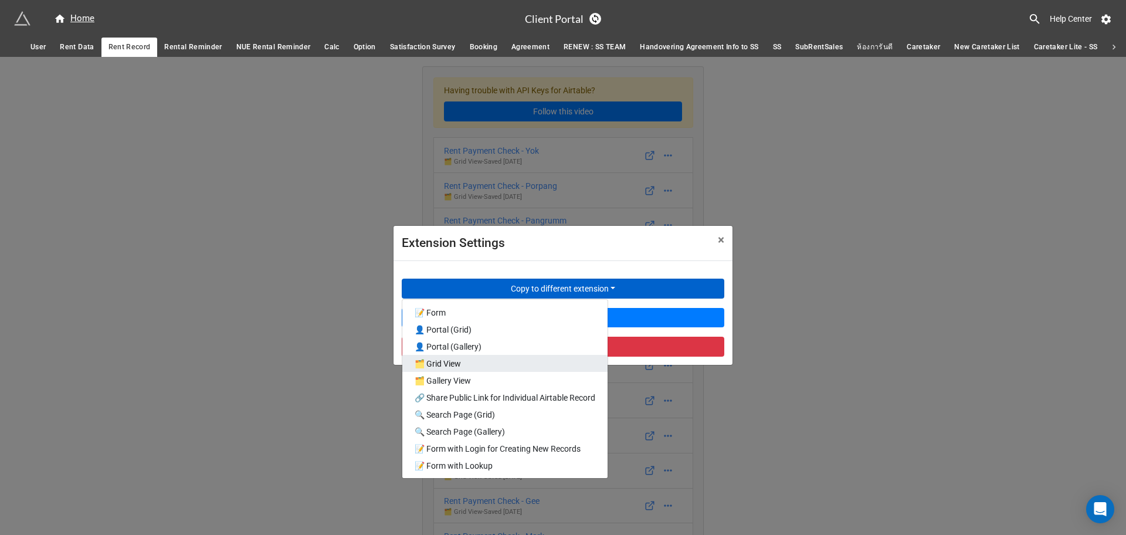
click at [507, 367] on link "🗂️ Grid View" at bounding box center [504, 363] width 205 height 17
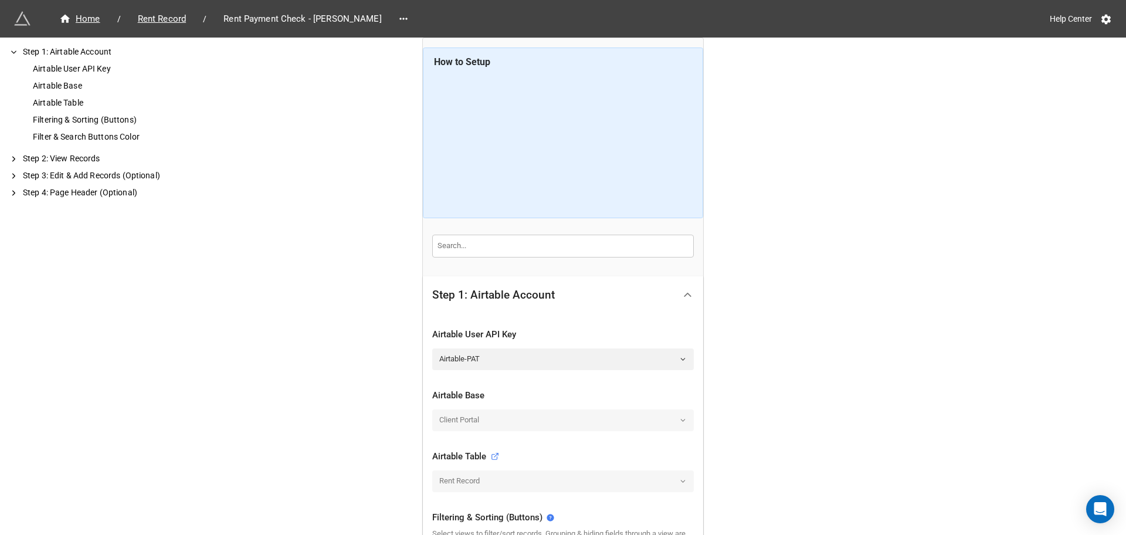
scroll to position [220, 0]
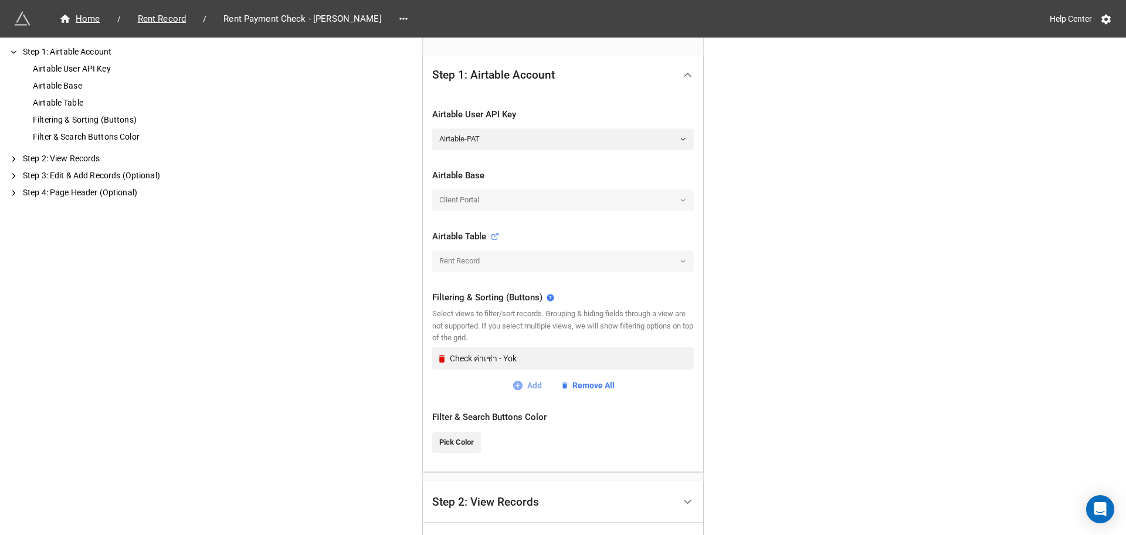
click at [520, 379] on div at bounding box center [518, 385] width 12 height 13
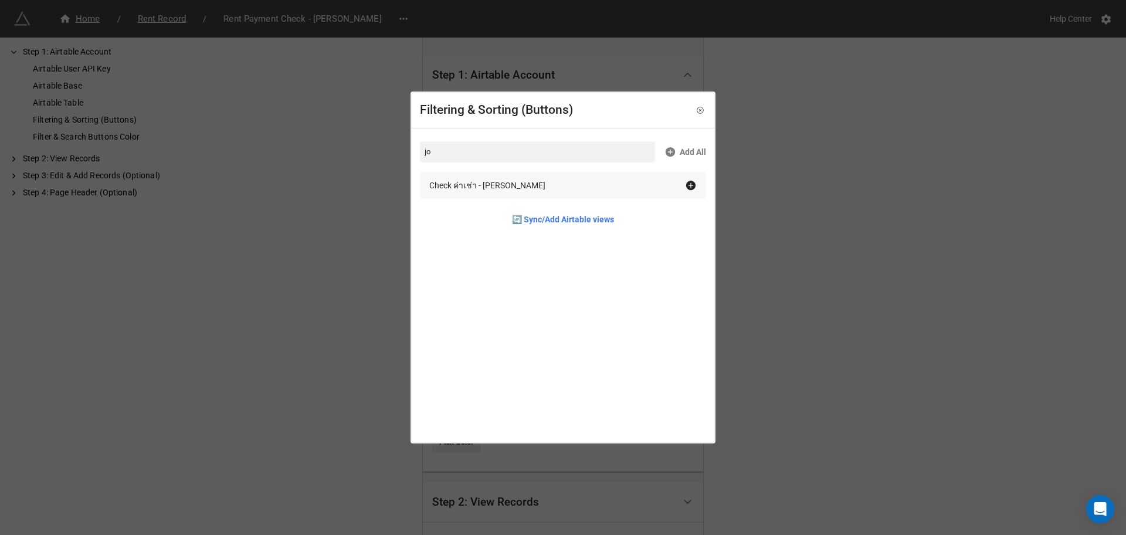
type input "jo"
click at [545, 180] on div "Check ค่าเช่า - Joseph" at bounding box center [557, 185] width 256 height 13
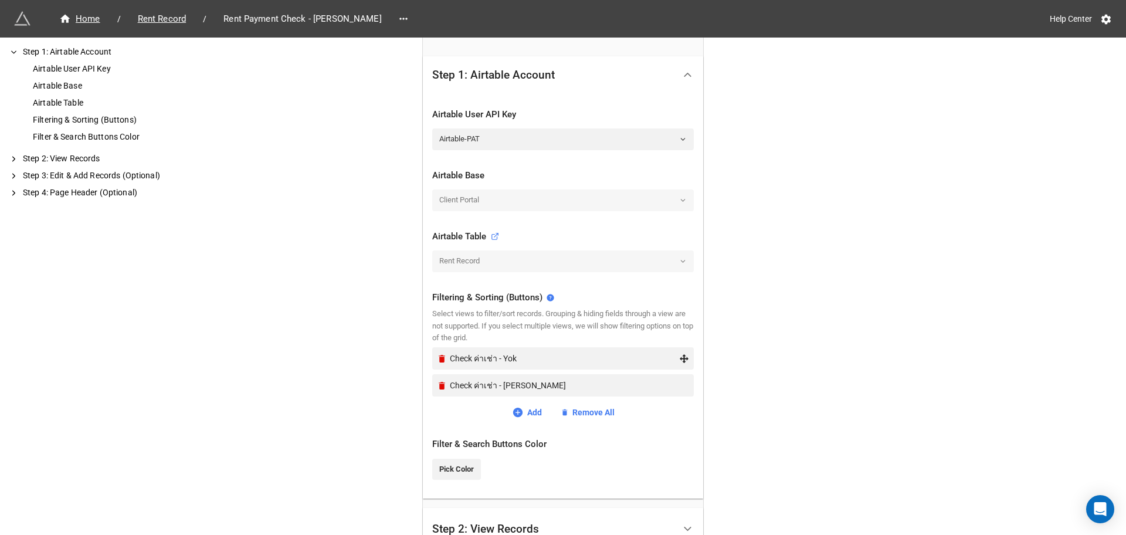
click at [440, 364] on div "Check ค่าเช่า - Yok" at bounding box center [563, 358] width 252 height 22
click at [439, 355] on icon "Remove" at bounding box center [442, 359] width 6 height 8
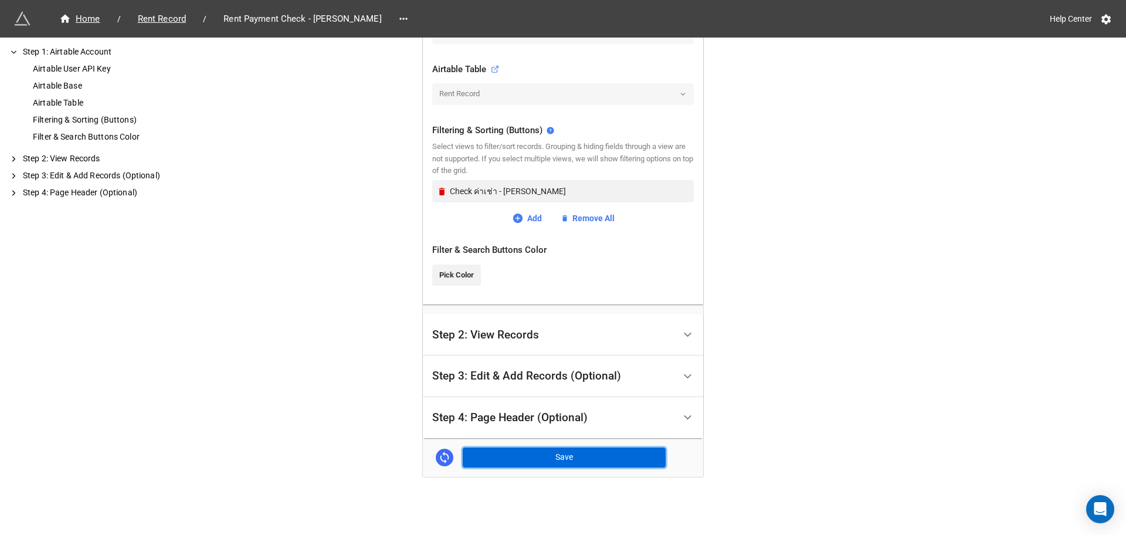
click at [487, 448] on button "Save" at bounding box center [564, 458] width 203 height 20
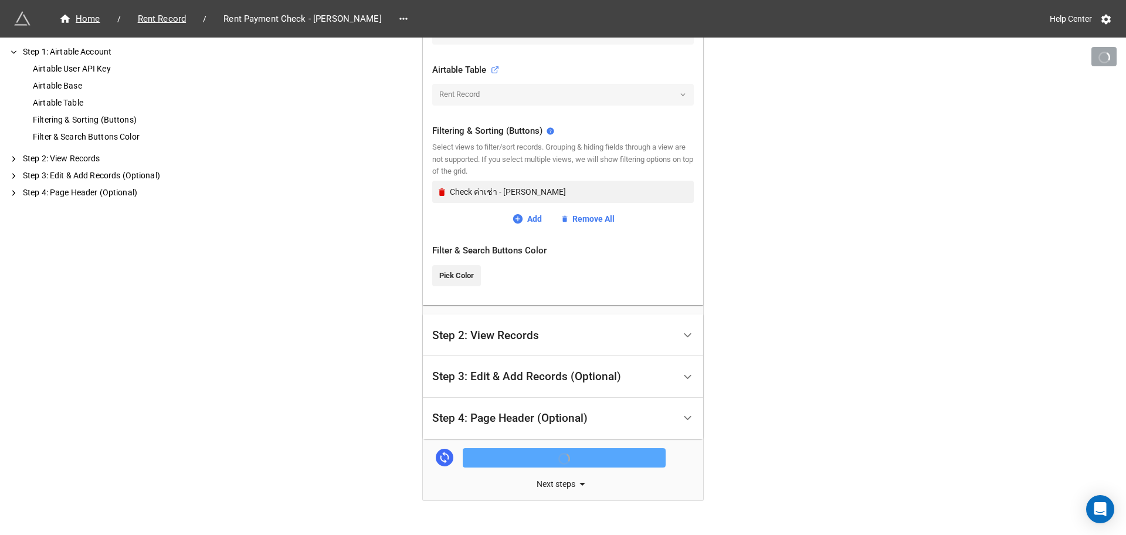
scroll to position [387, 0]
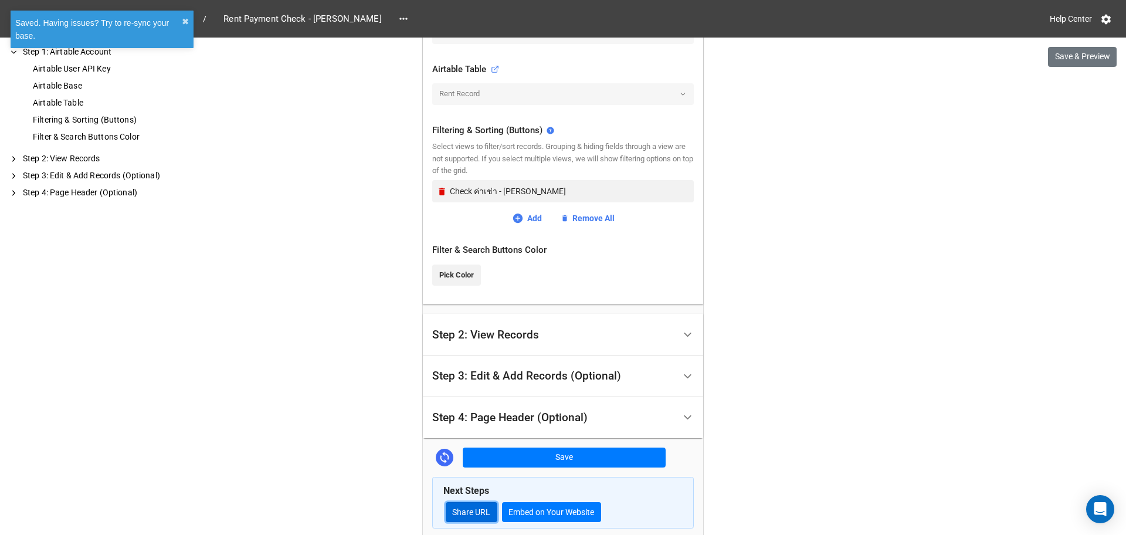
click at [483, 507] on link "Share URL" at bounding box center [472, 512] width 52 height 20
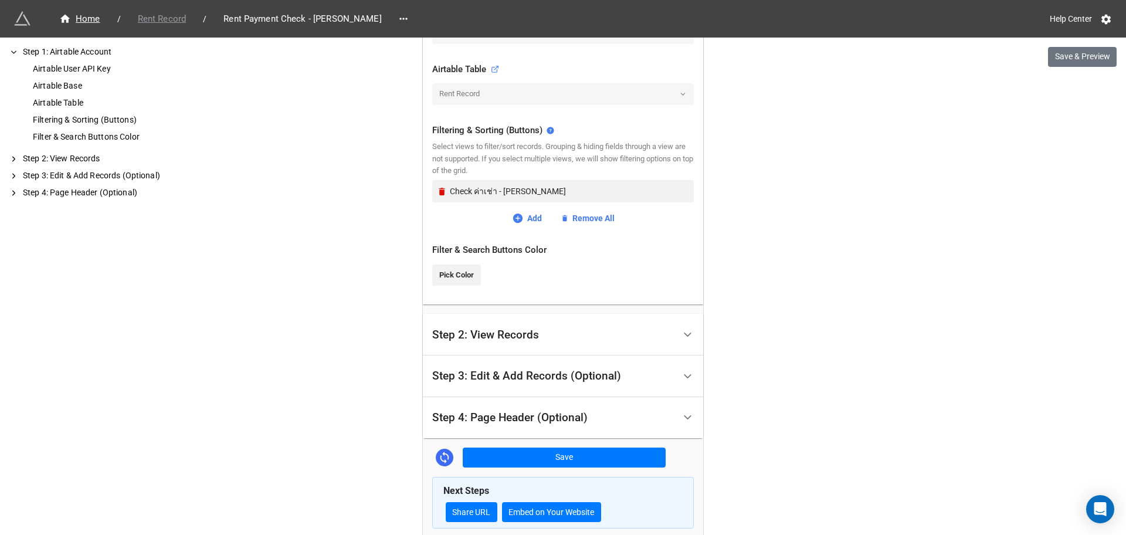
click at [151, 22] on span "Rent Record" at bounding box center [162, 18] width 62 height 13
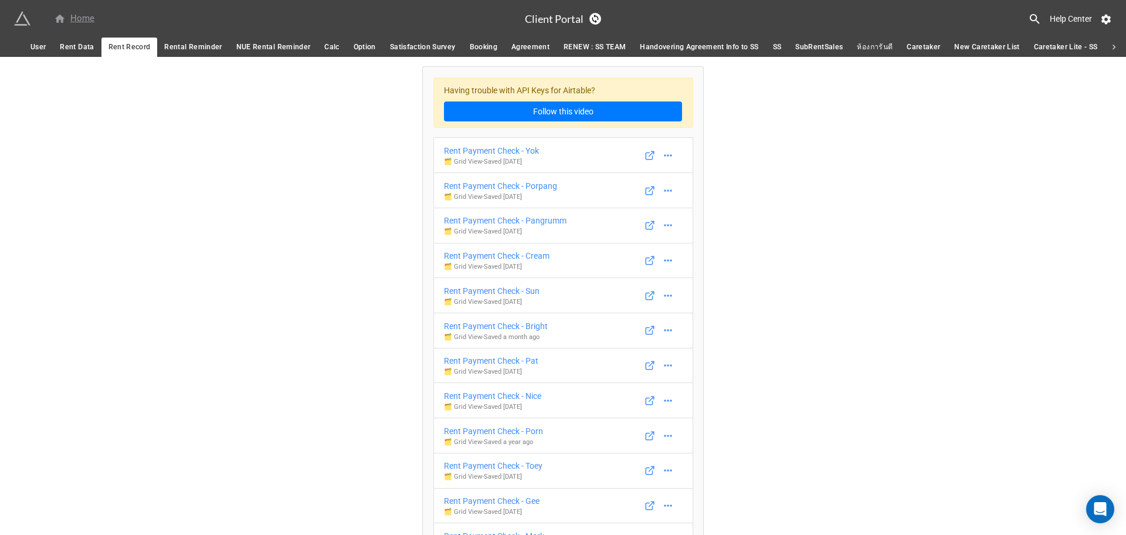
click at [75, 12] on div "Home" at bounding box center [74, 19] width 40 height 14
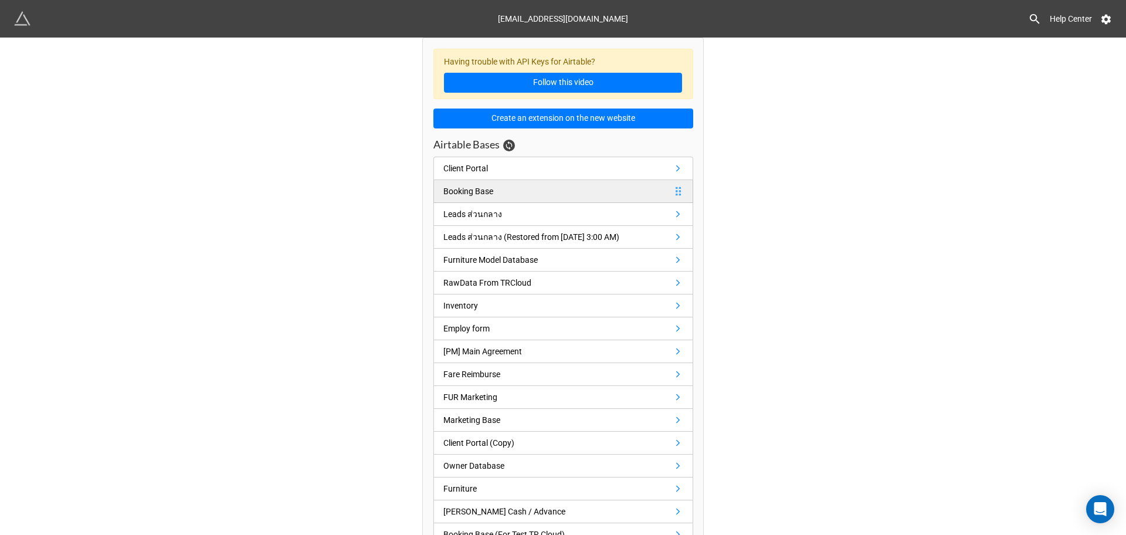
click at [531, 186] on link "Booking Base" at bounding box center [563, 191] width 260 height 23
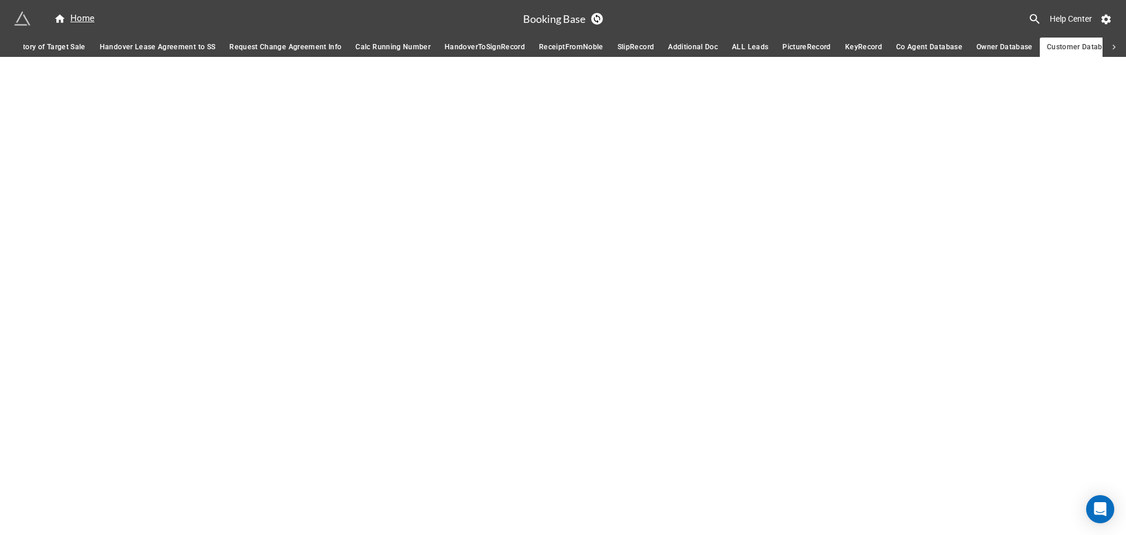
scroll to position [0, 408]
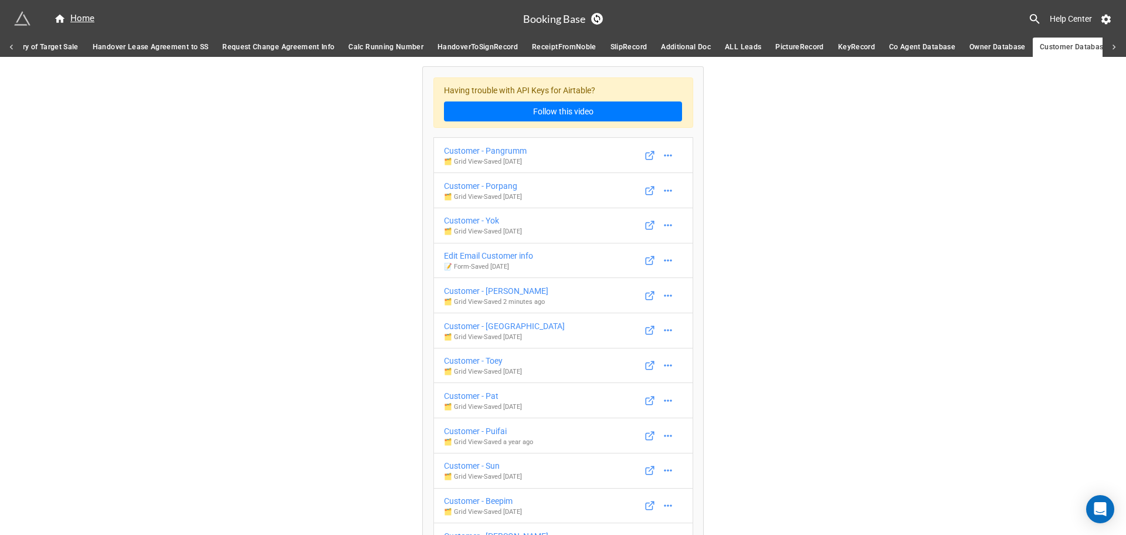
click at [15, 46] on icon at bounding box center [11, 47] width 11 height 11
click at [168, 43] on span "SlipRecord for Agreement" at bounding box center [169, 47] width 88 height 12
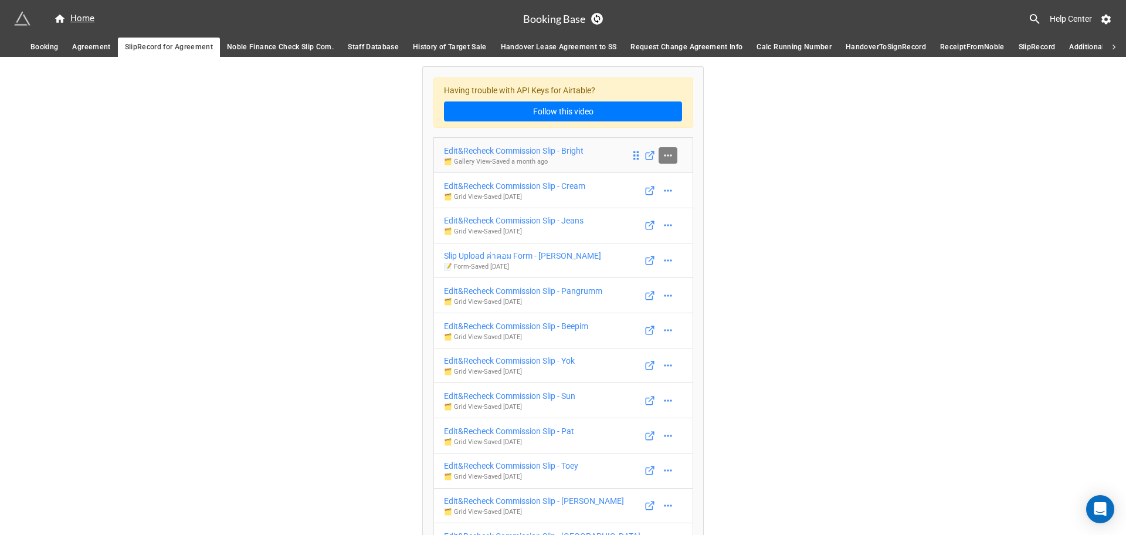
click at [667, 159] on icon at bounding box center [668, 156] width 12 height 12
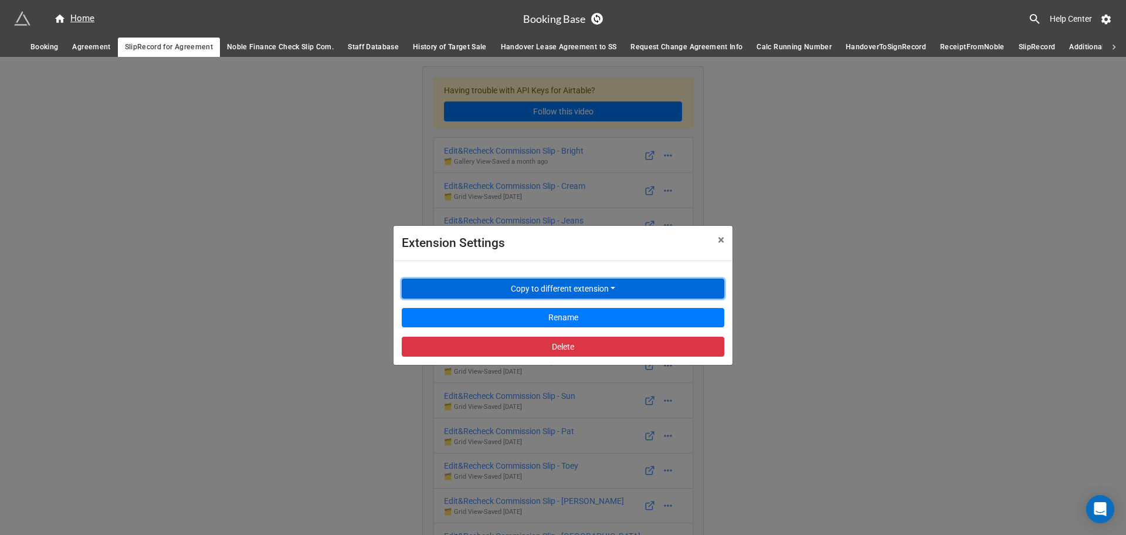
click at [578, 285] on button "Copy to different extension" at bounding box center [563, 289] width 323 height 20
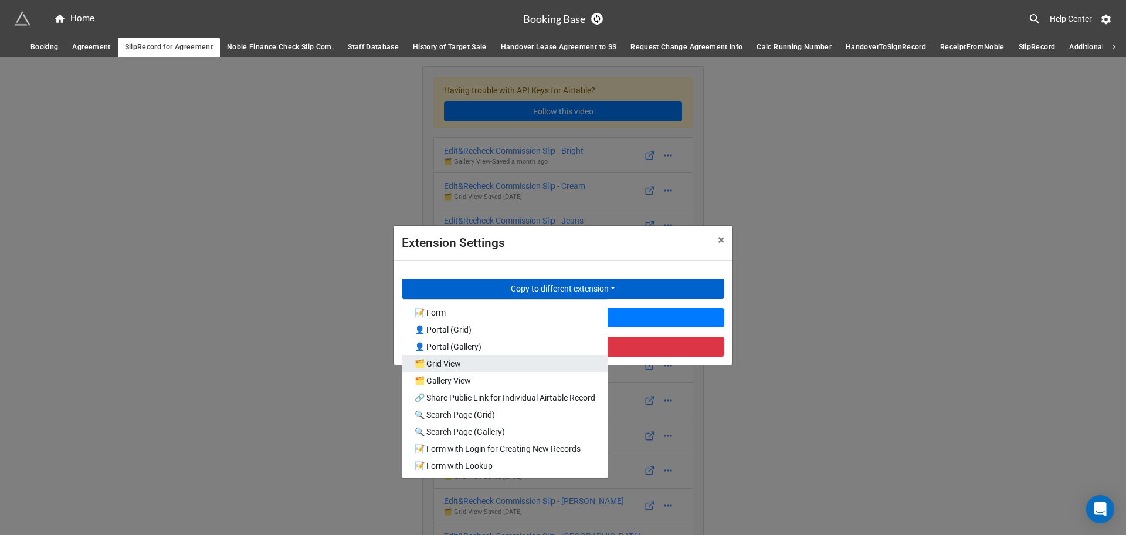
click at [504, 360] on link "🗂️ Grid View" at bounding box center [504, 363] width 205 height 17
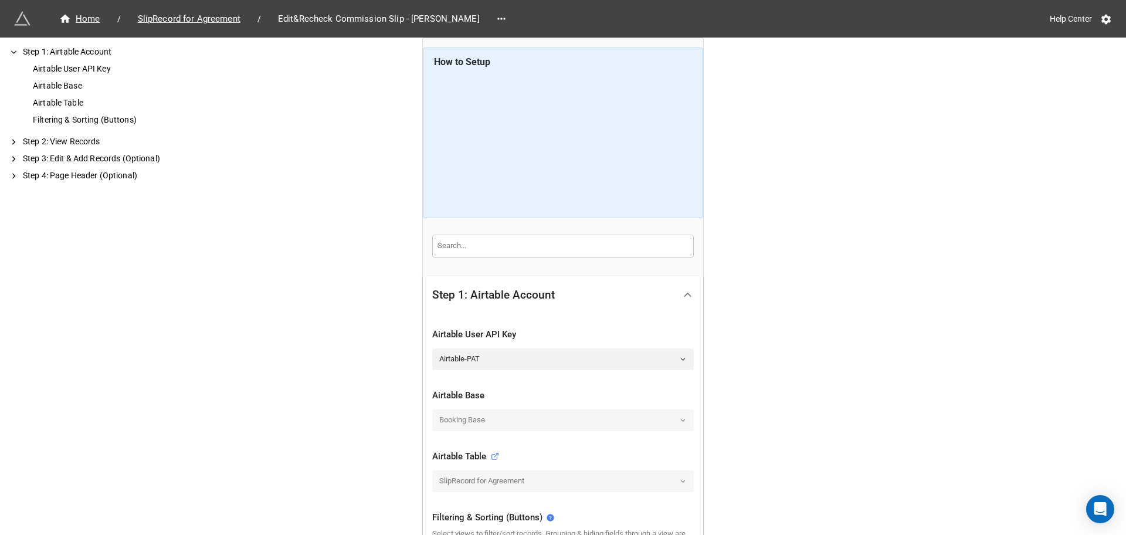
scroll to position [220, 0]
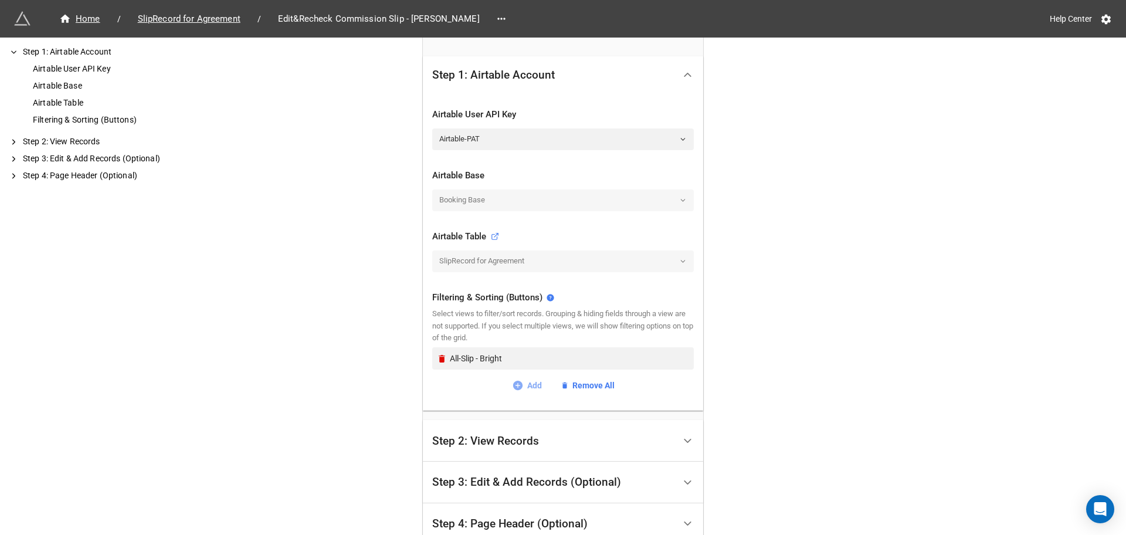
click at [513, 386] on icon at bounding box center [517, 385] width 9 height 9
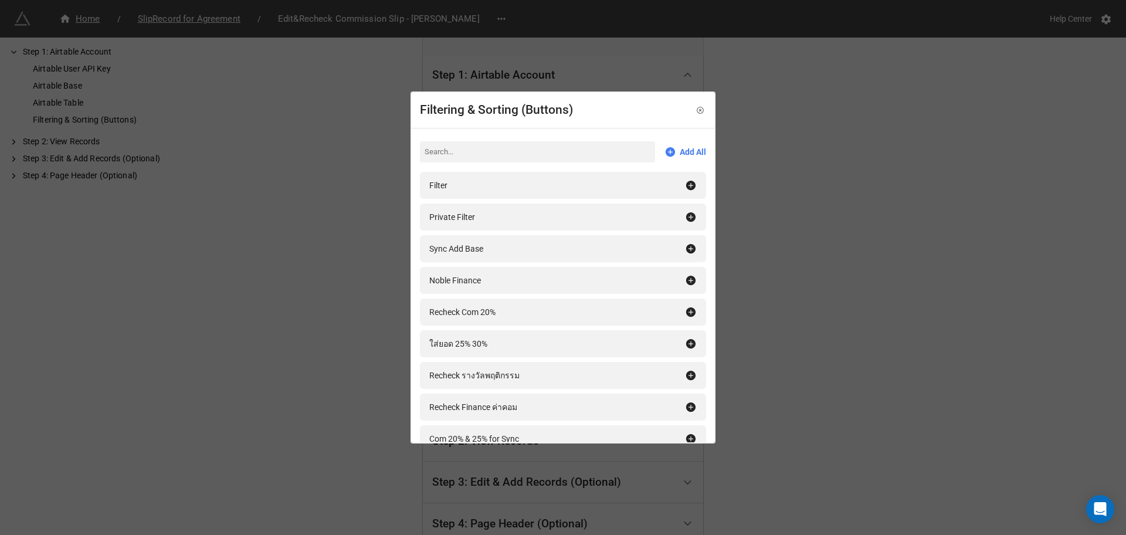
type input "a"
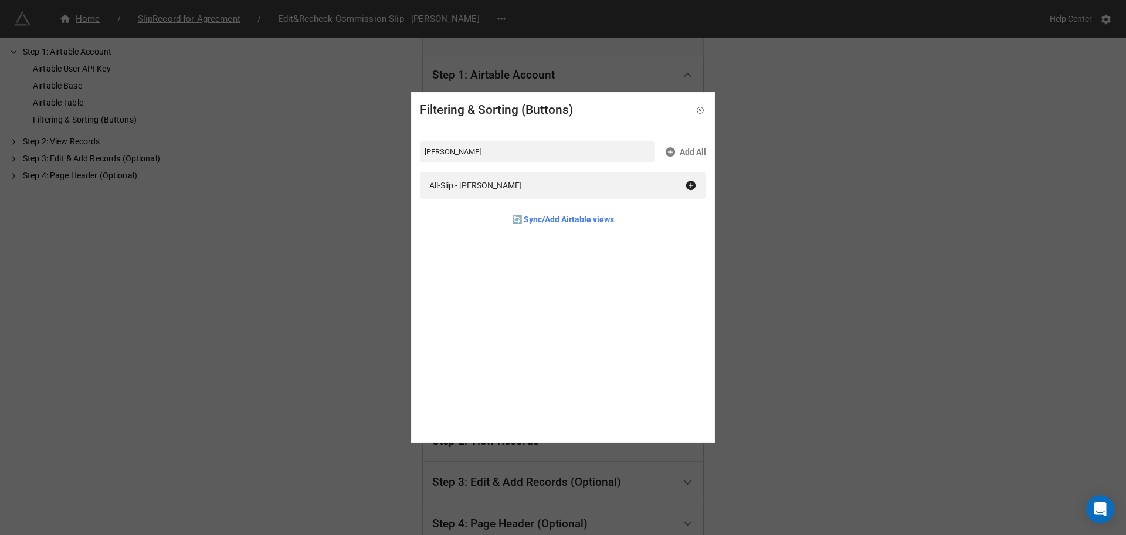
type input "[PERSON_NAME]"
click at [528, 168] on div "jos Add All All-Slip - [PERSON_NAME] 🔄 Sync/Add Airtable views" at bounding box center [563, 184] width 303 height 113
click at [524, 181] on div "All-Slip - Joseph" at bounding box center [557, 185] width 256 height 13
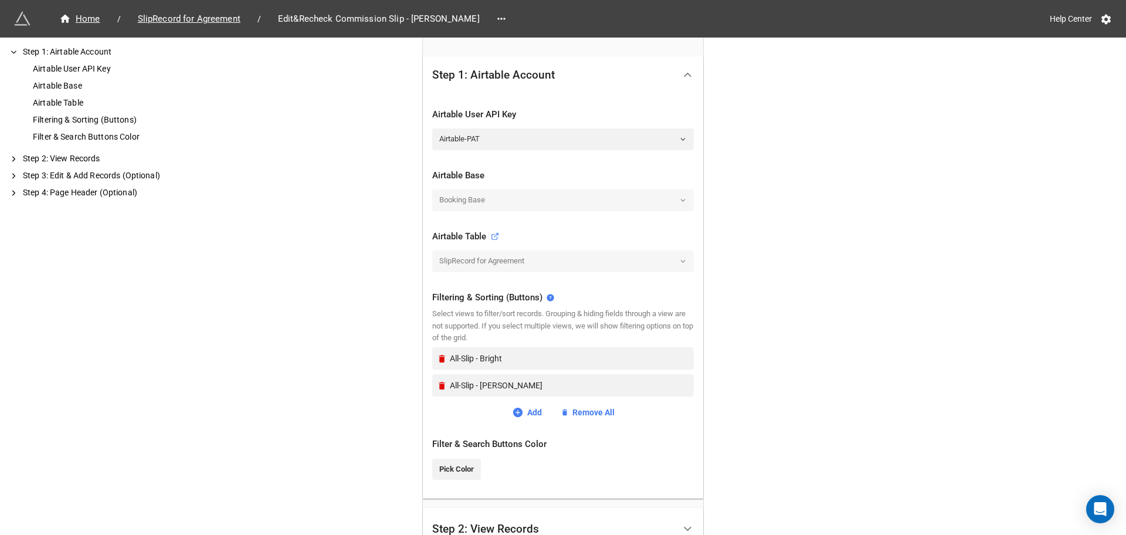
drag, startPoint x: 910, startPoint y: 263, endPoint x: 589, endPoint y: 370, distance: 338.7
click at [911, 263] on div "Home / SlipRecord for Agreement / Edit&Recheck Commission Slip - Joseph Help Ce…" at bounding box center [563, 254] width 1126 height 949
click at [437, 361] on icon "Remove" at bounding box center [442, 359] width 10 height 10
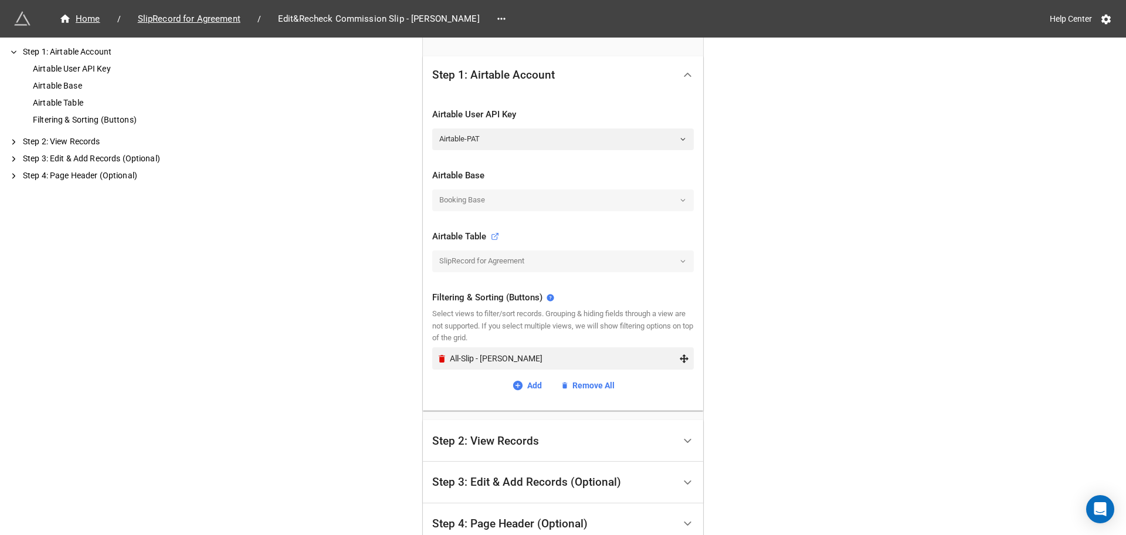
scroll to position [326, 0]
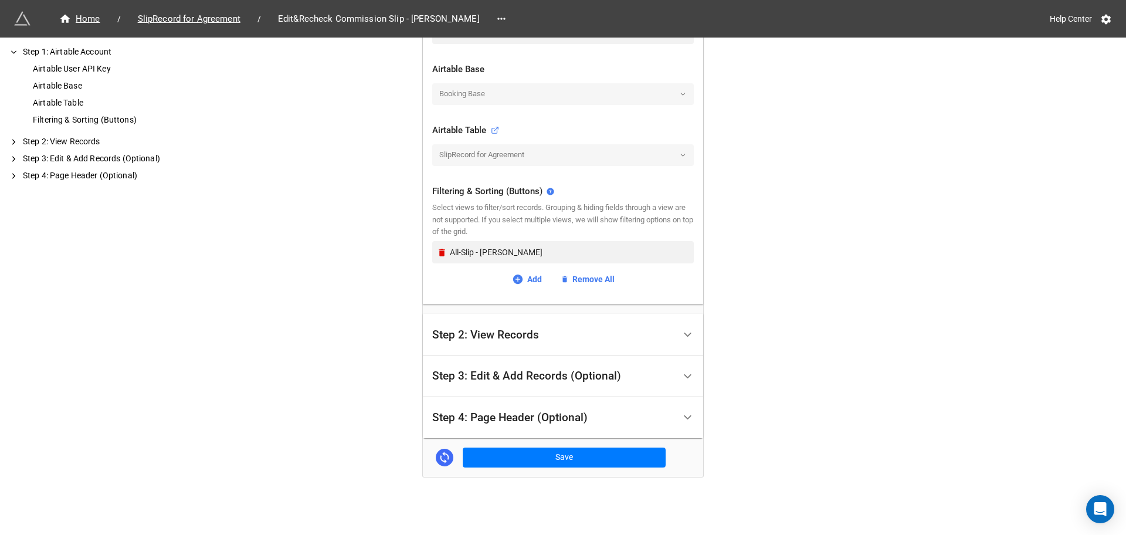
click at [523, 384] on div "Step 3: Edit & Add Records (Optional)" at bounding box center [553, 377] width 242 height 28
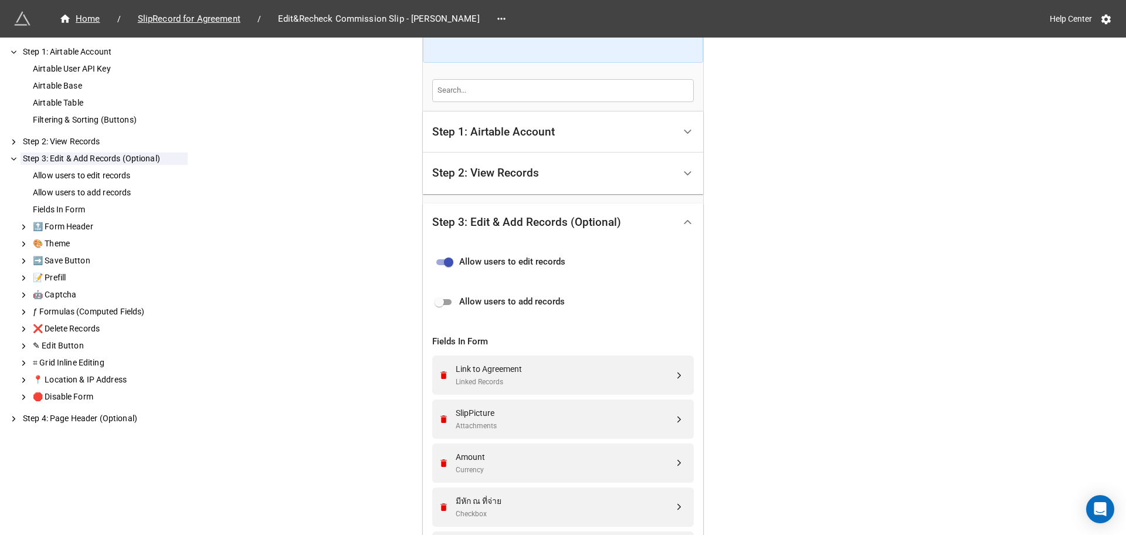
scroll to position [229, 0]
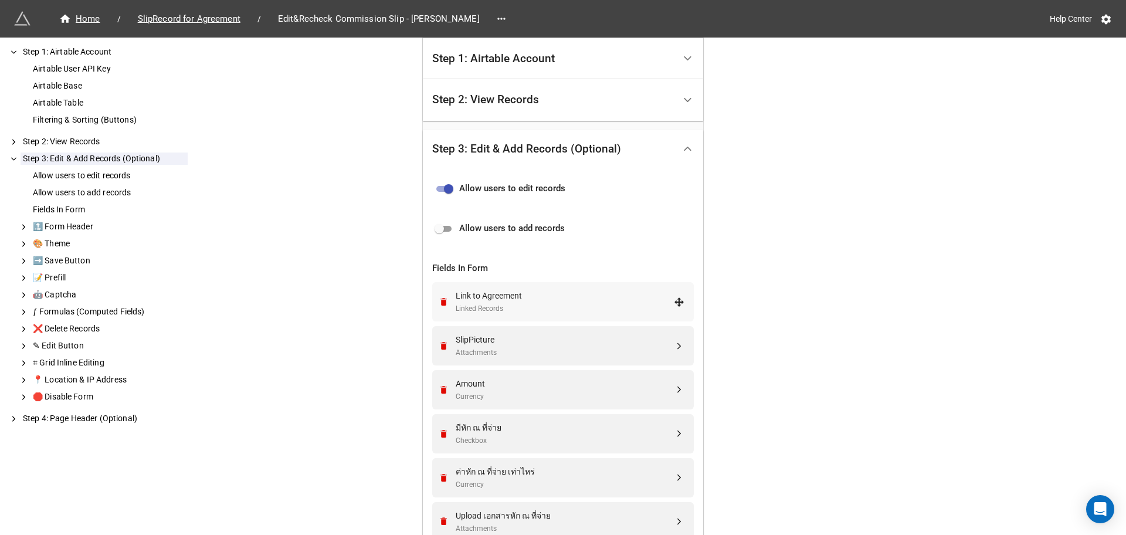
click at [527, 302] on div "Link to Agreement" at bounding box center [565, 295] width 218 height 13
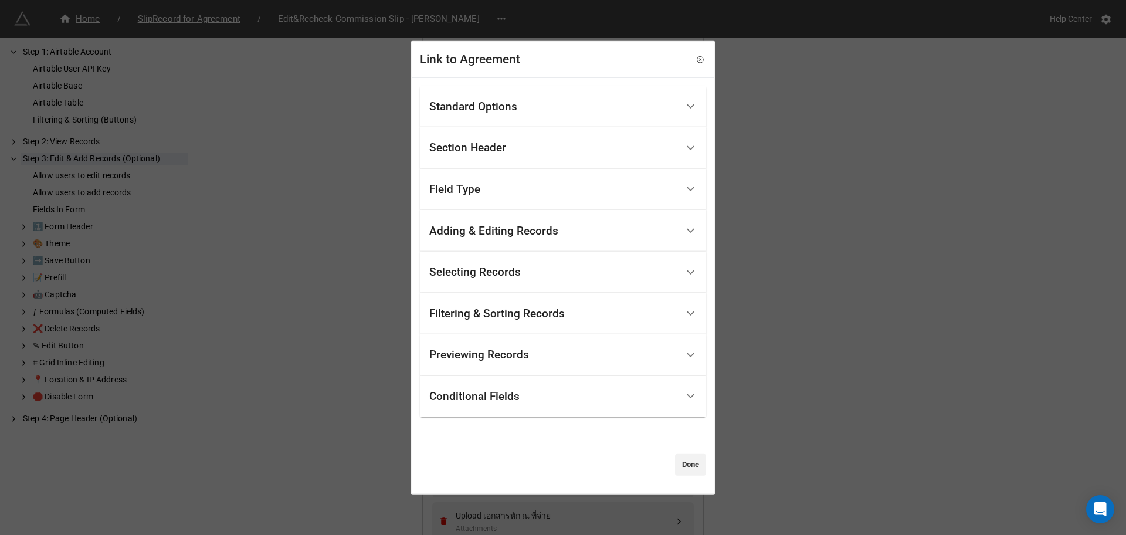
click at [496, 317] on div "Filtering & Sorting Records" at bounding box center [497, 313] width 136 height 12
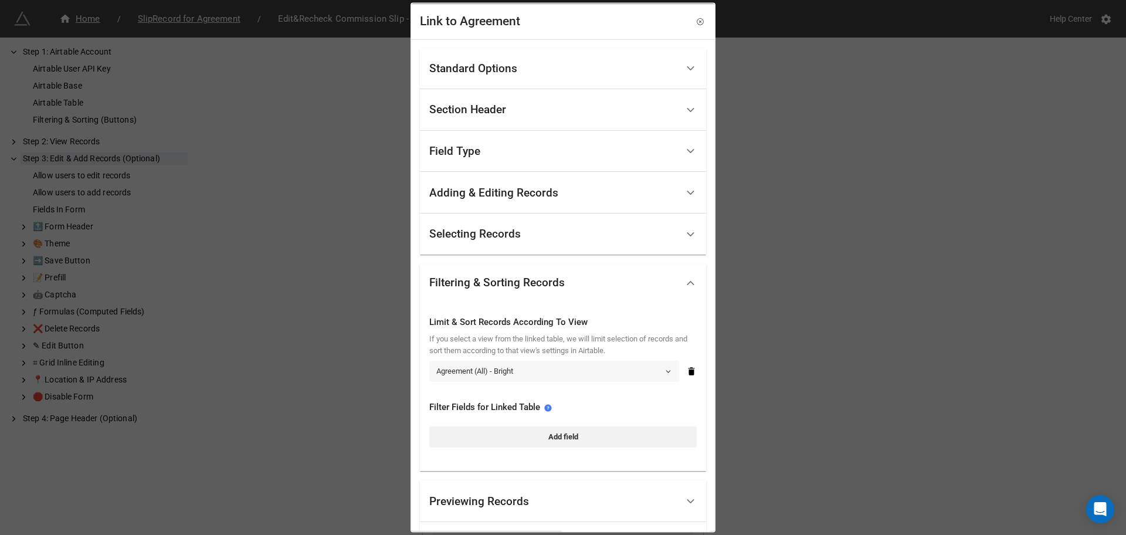
click at [509, 367] on link "Agreement (All) - Bright" at bounding box center [554, 370] width 250 height 21
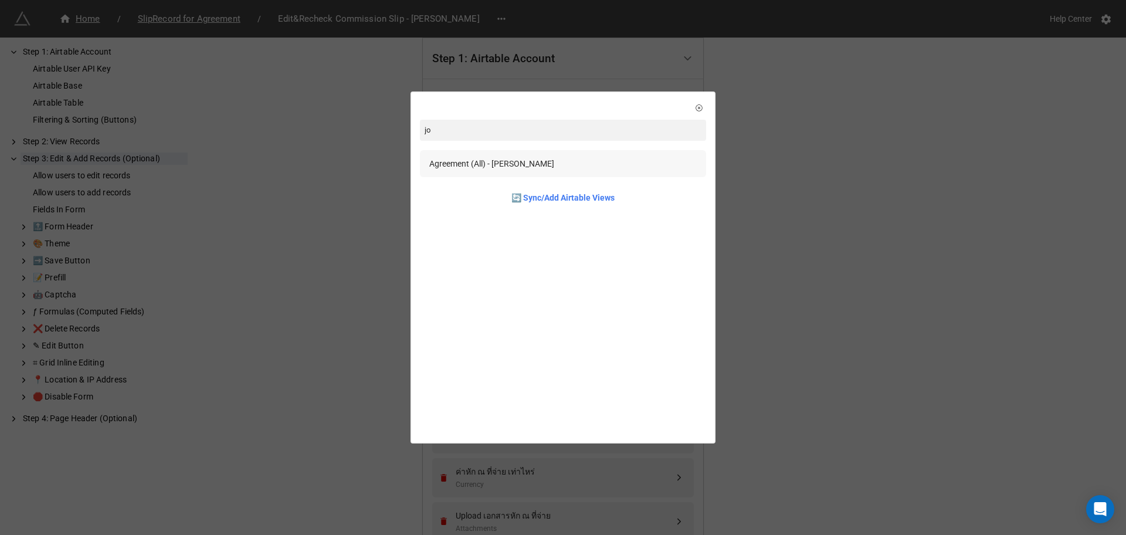
type input "jo"
click at [527, 168] on div "Agreement (All) - Joseph" at bounding box center [562, 163] width 267 height 13
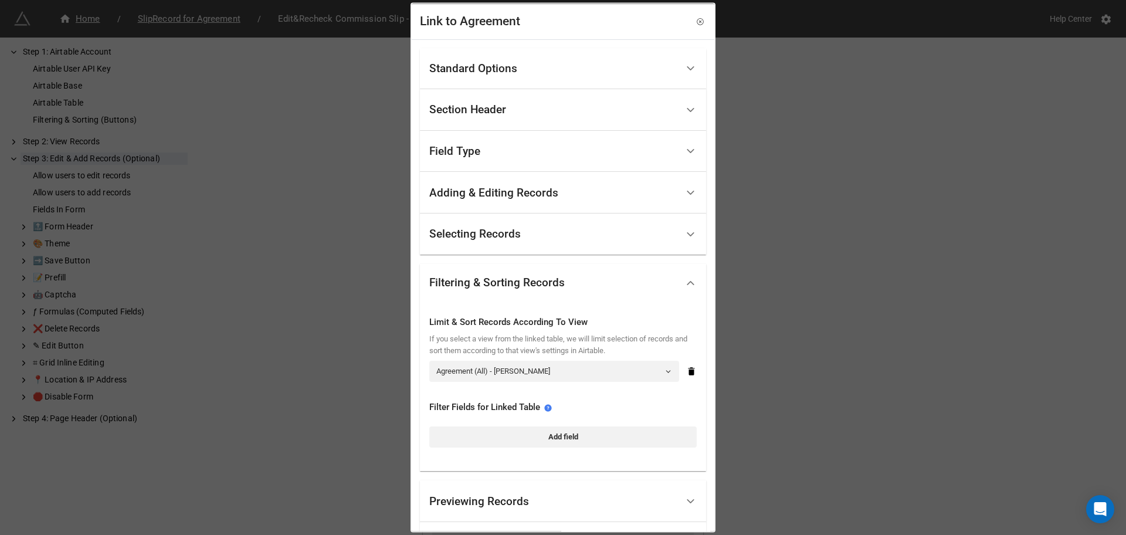
scroll to position [108, 0]
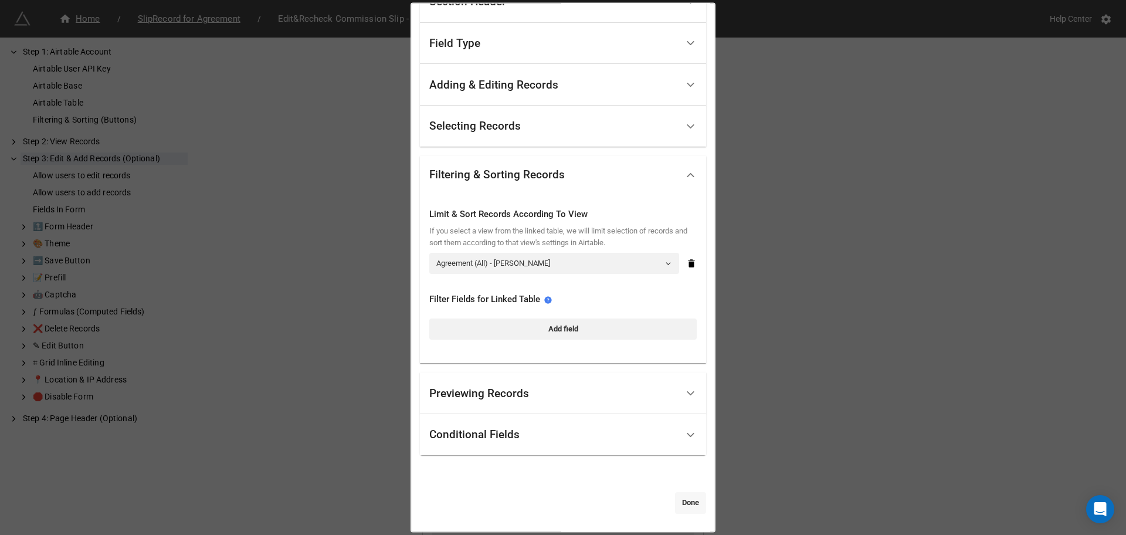
click at [683, 502] on link "Done" at bounding box center [690, 502] width 31 height 21
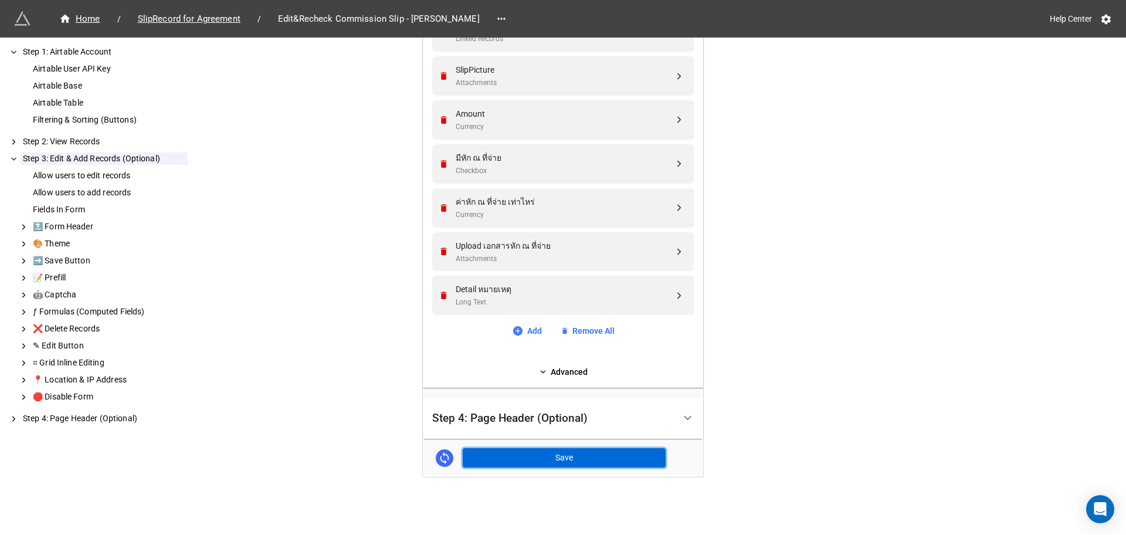
click at [546, 463] on button "Save" at bounding box center [564, 458] width 203 height 20
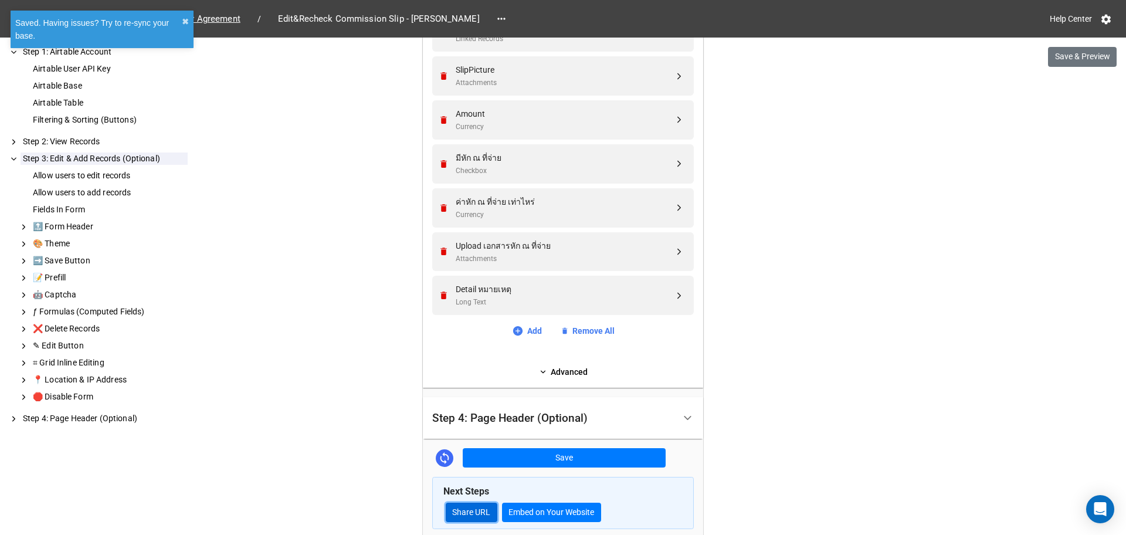
click at [483, 510] on link "Share URL" at bounding box center [472, 513] width 52 height 20
